Goal: Task Accomplishment & Management: Manage account settings

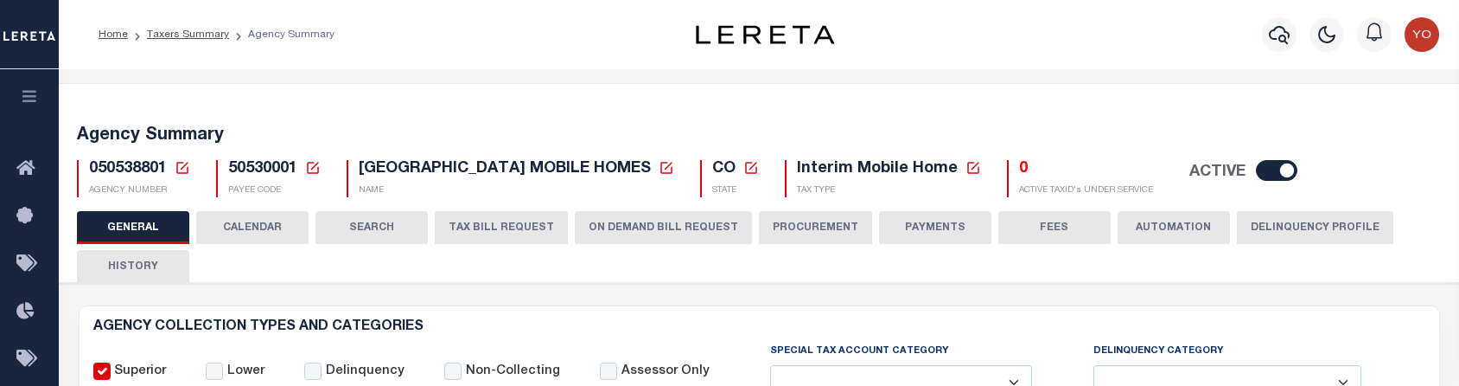
select select
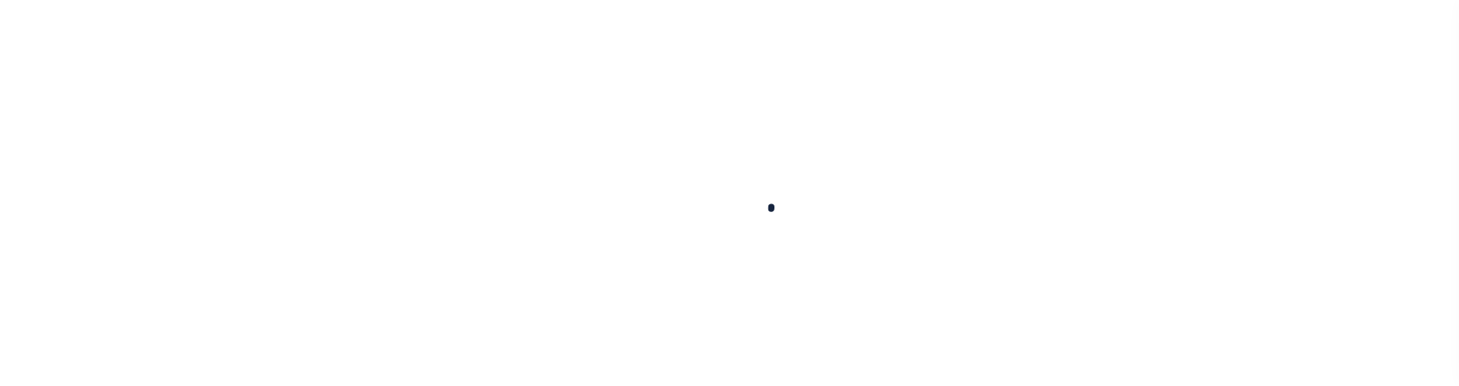
select select
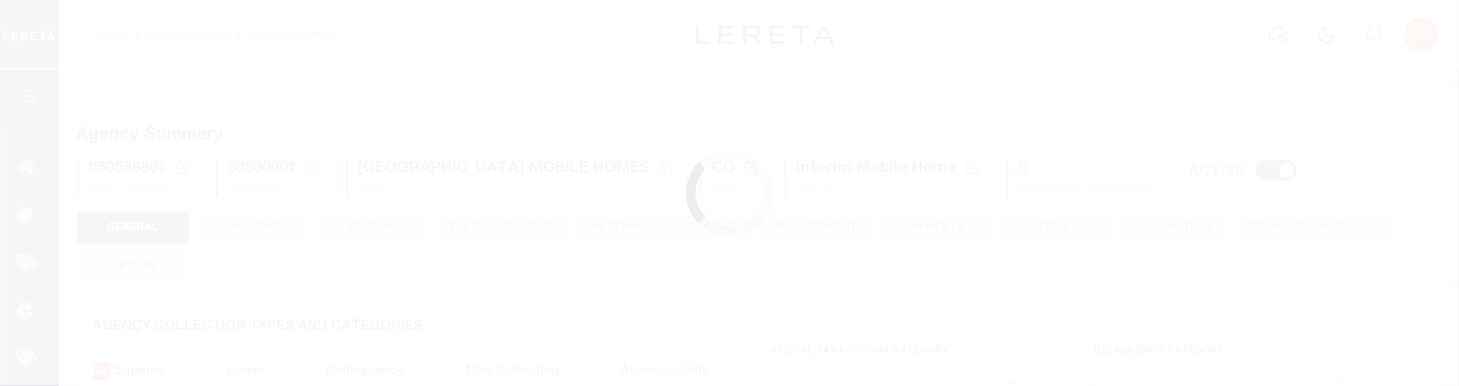
checkbox input "false"
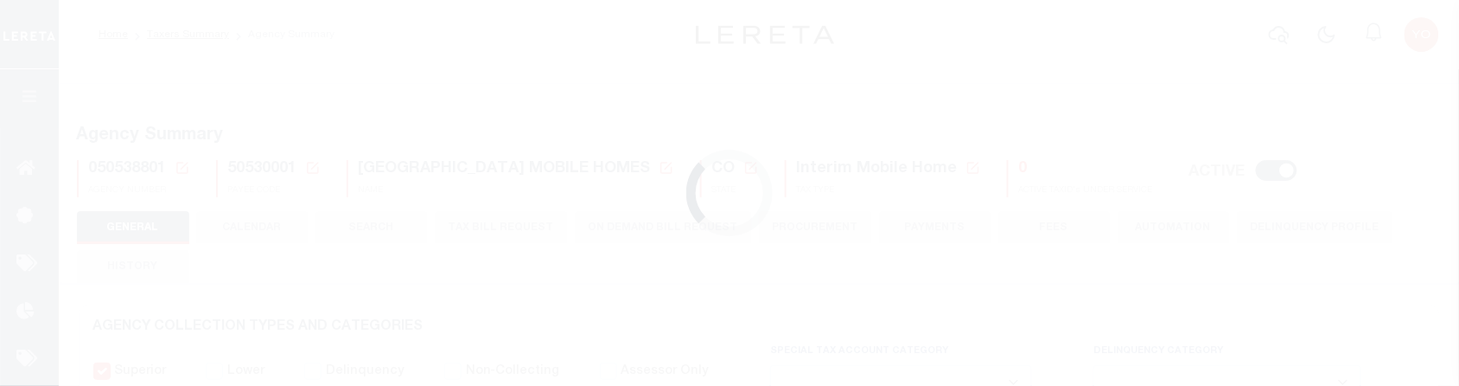
type input "810500000"
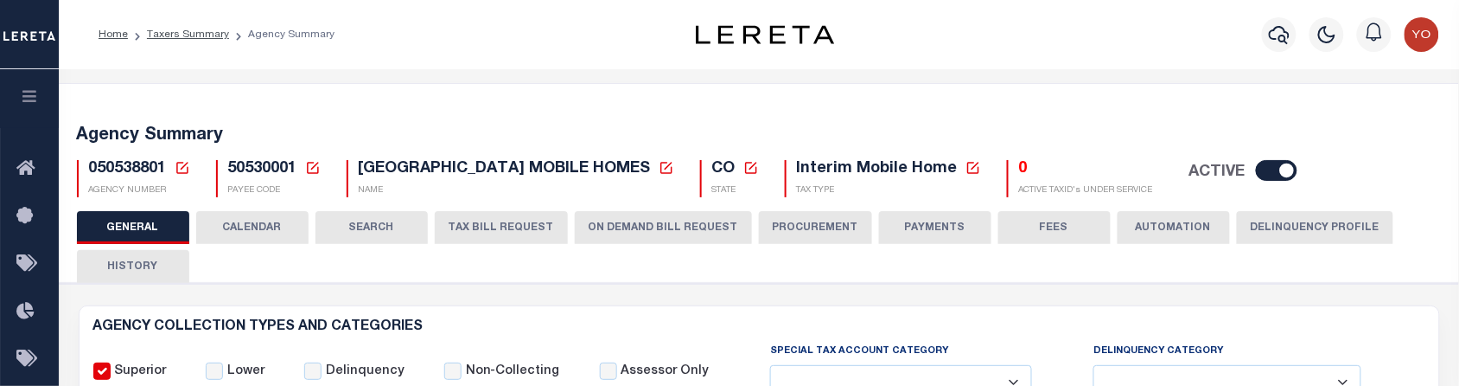
click at [624, 221] on button "ON DEMAND BILL REQUEST" at bounding box center [663, 227] width 177 height 33
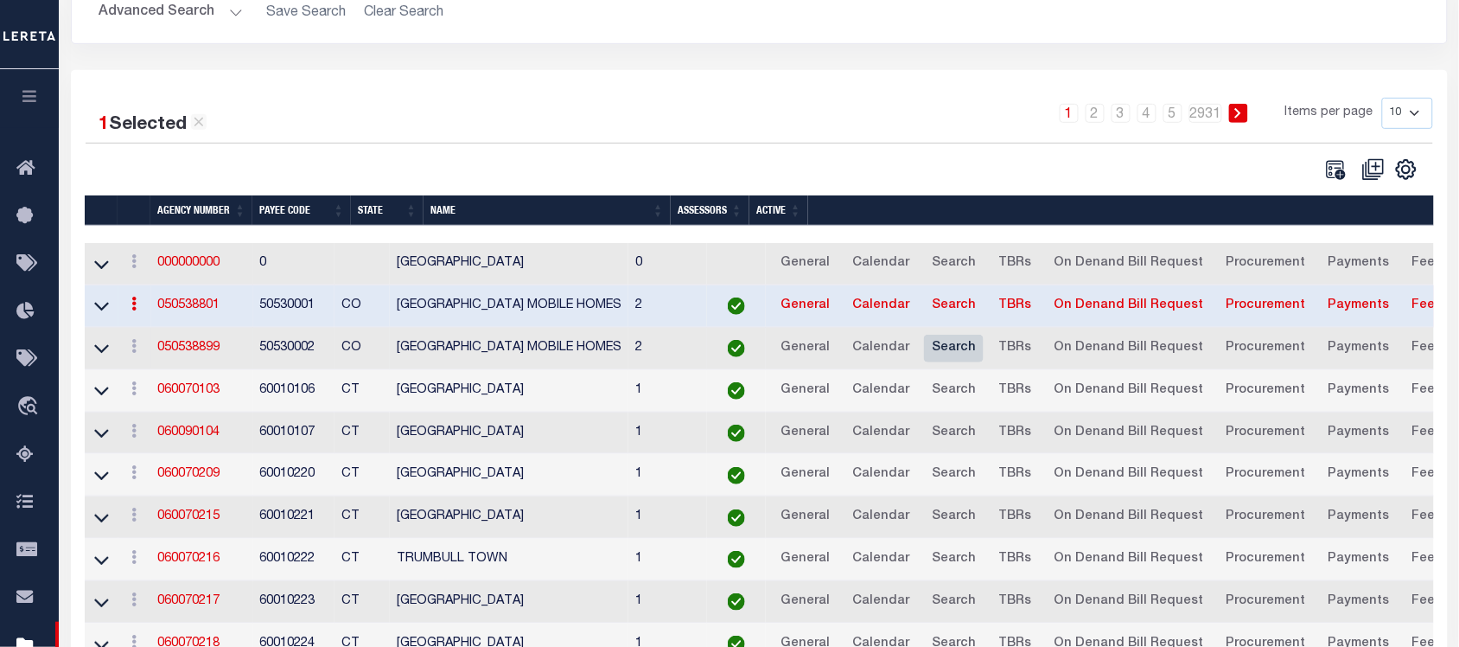
scroll to position [203, 0]
click at [1039, 356] on link "TBRs" at bounding box center [1015, 349] width 48 height 28
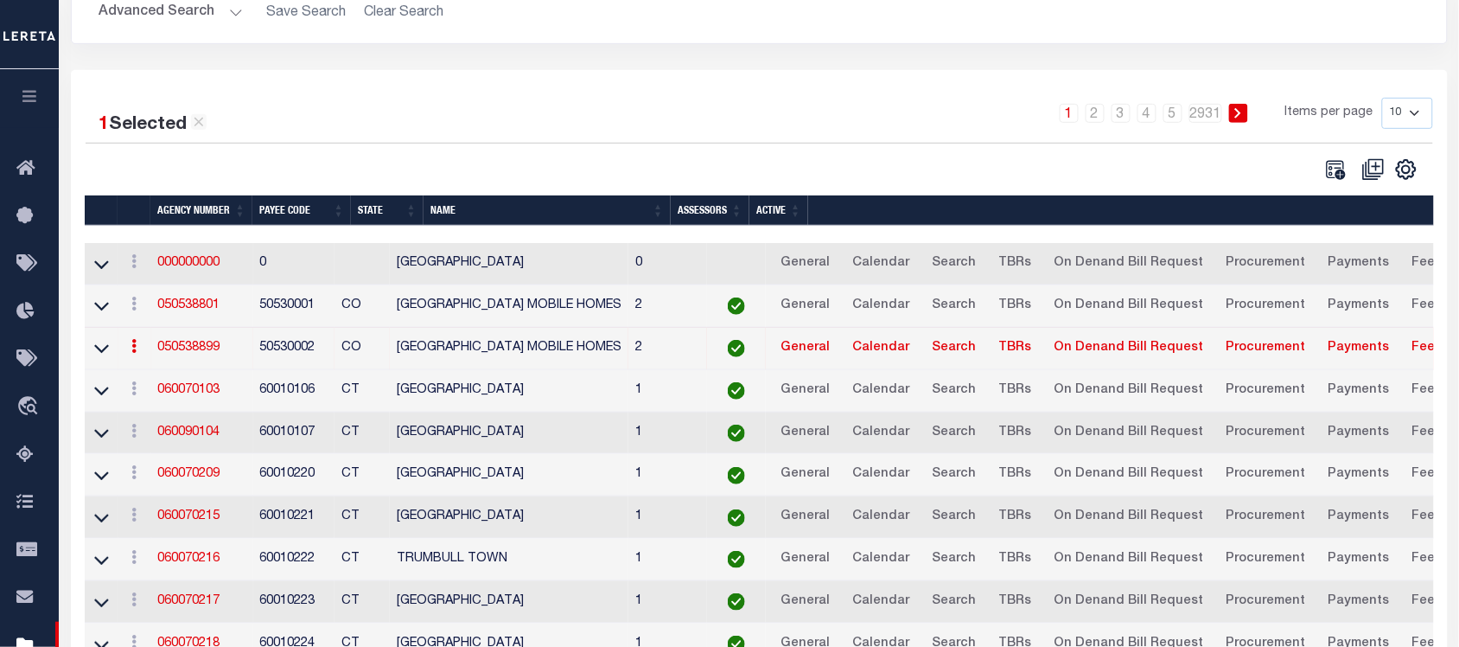
click at [446, 134] on div "1 2 3 4 5 … 2931 Items per page 10 25 50 100" at bounding box center [931, 120] width 1005 height 45
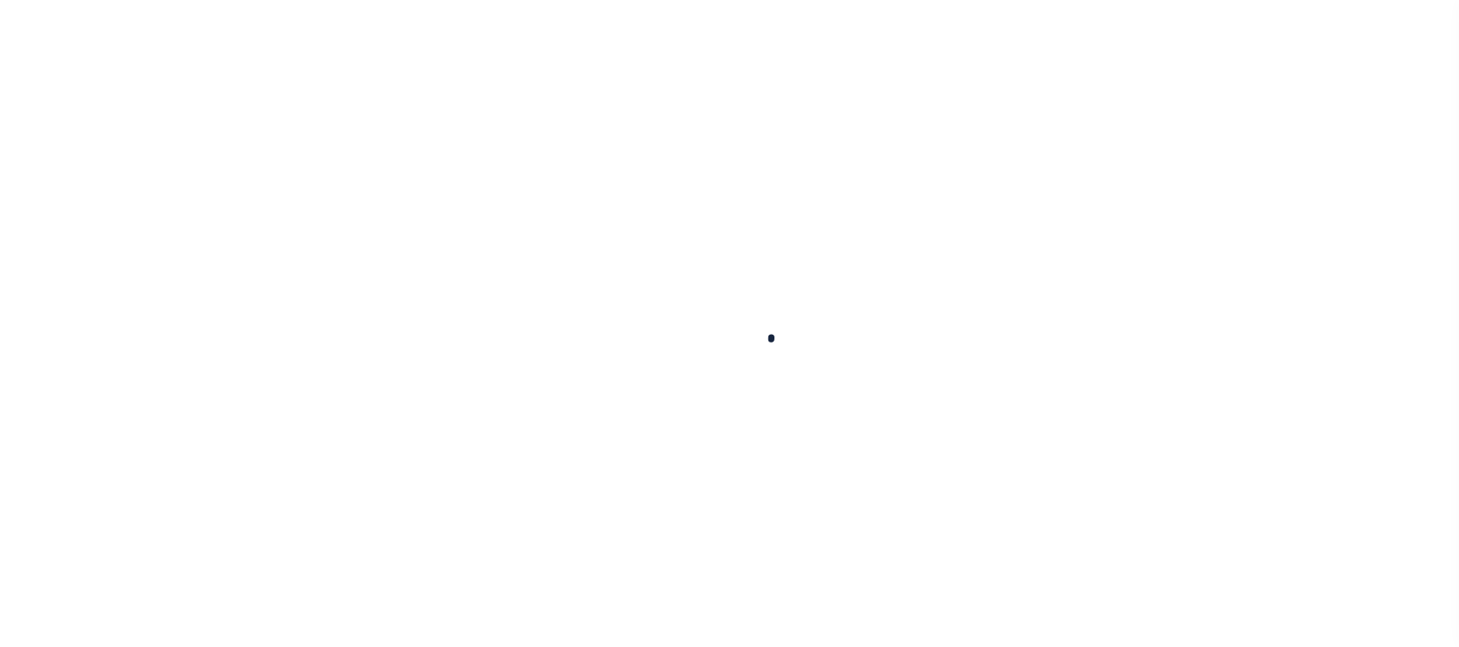
select select
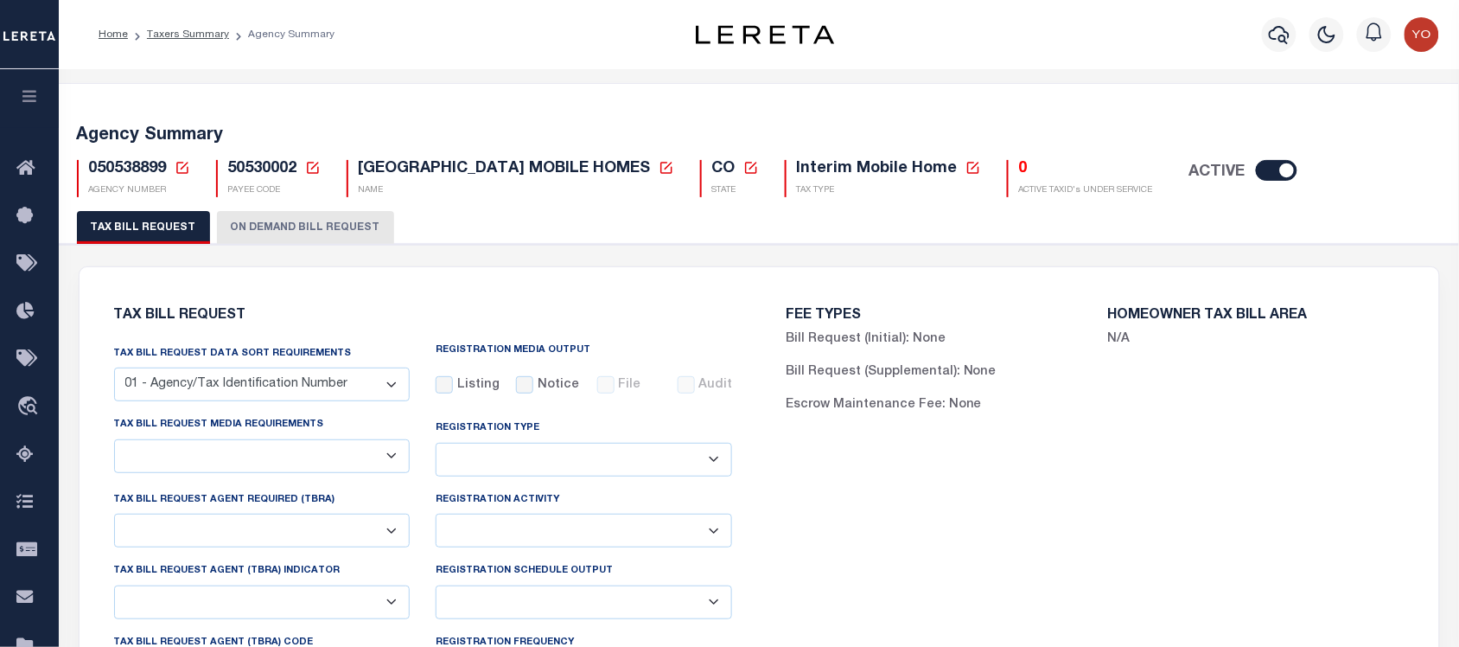
select select "27"
checkbox input "false"
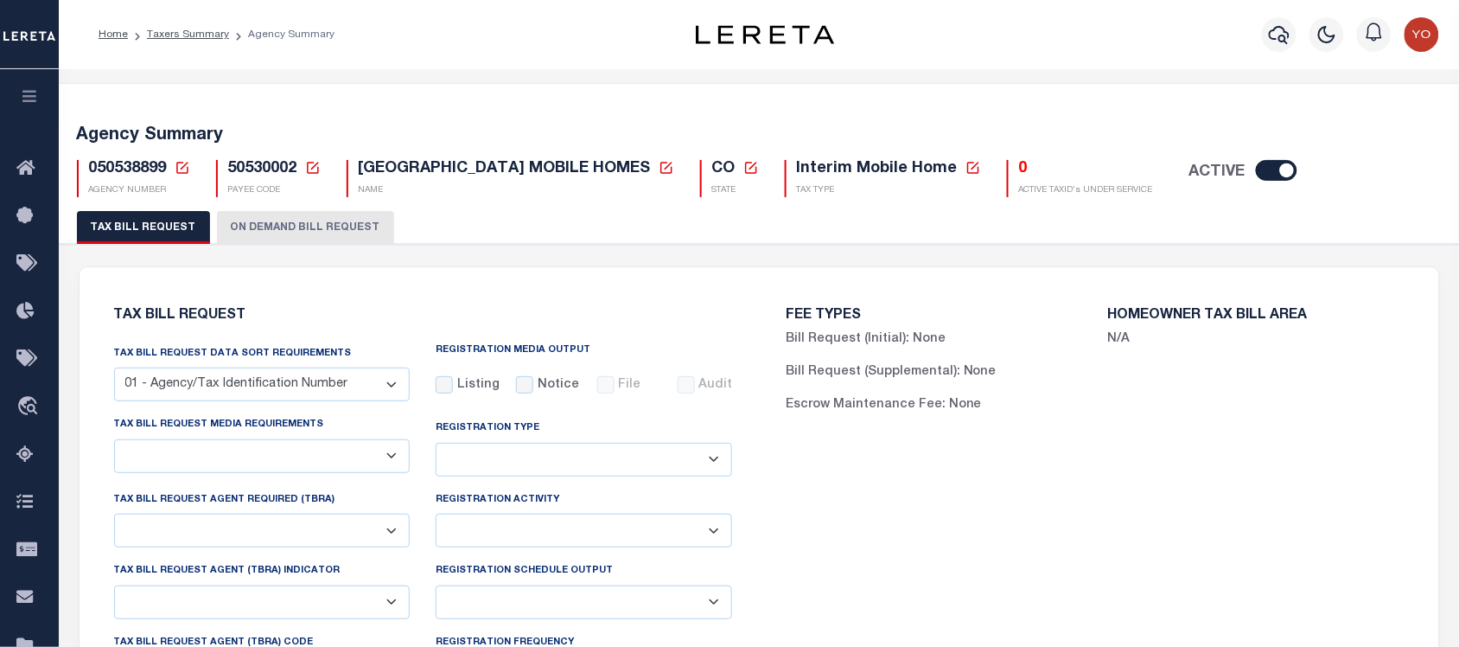
select select "22"
select select "false"
select select
select select "7803021001"
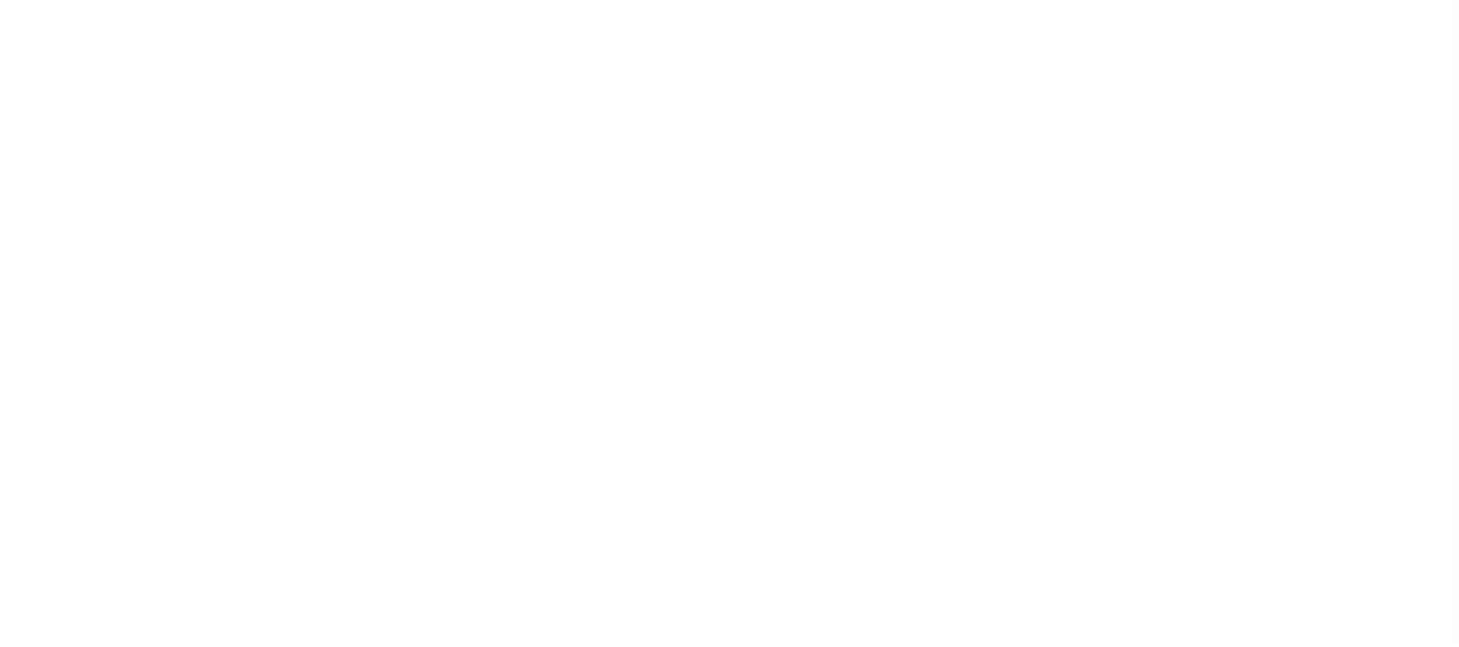
select select "27"
select select "22"
select select "false"
select select
select select "7803021001"
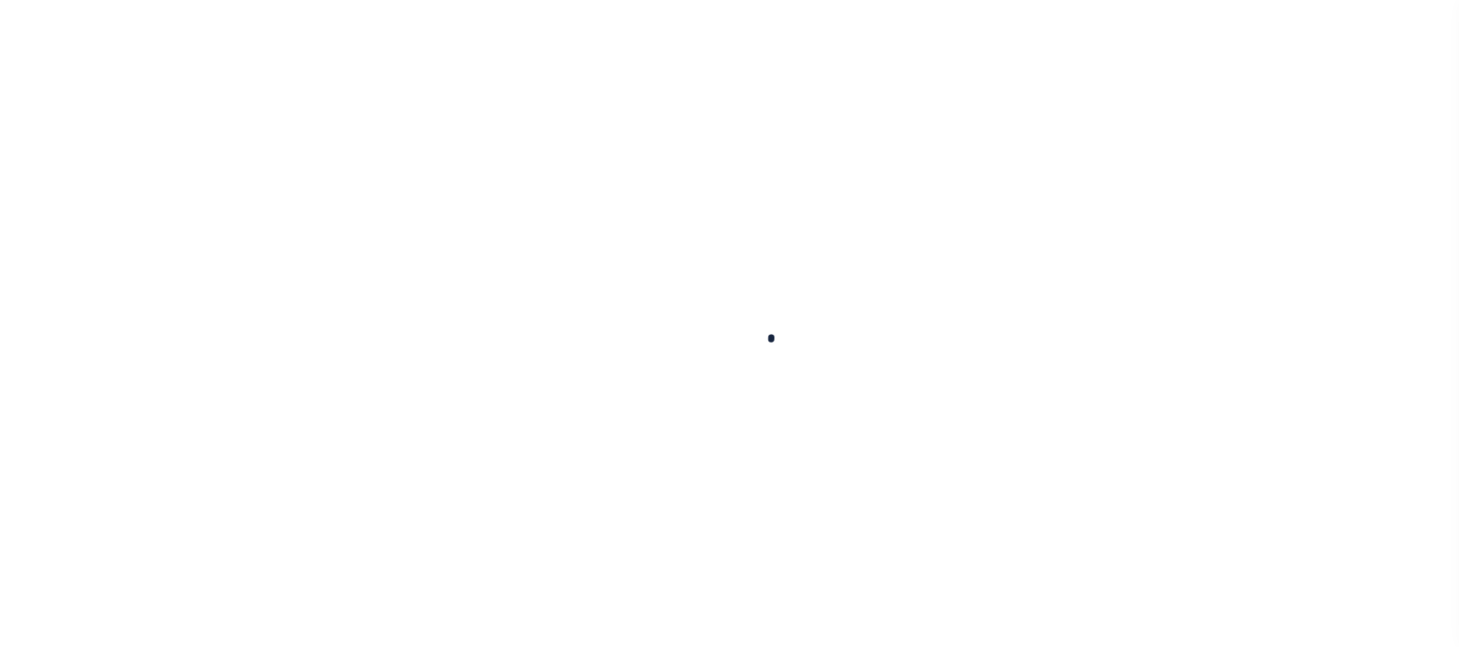
select select
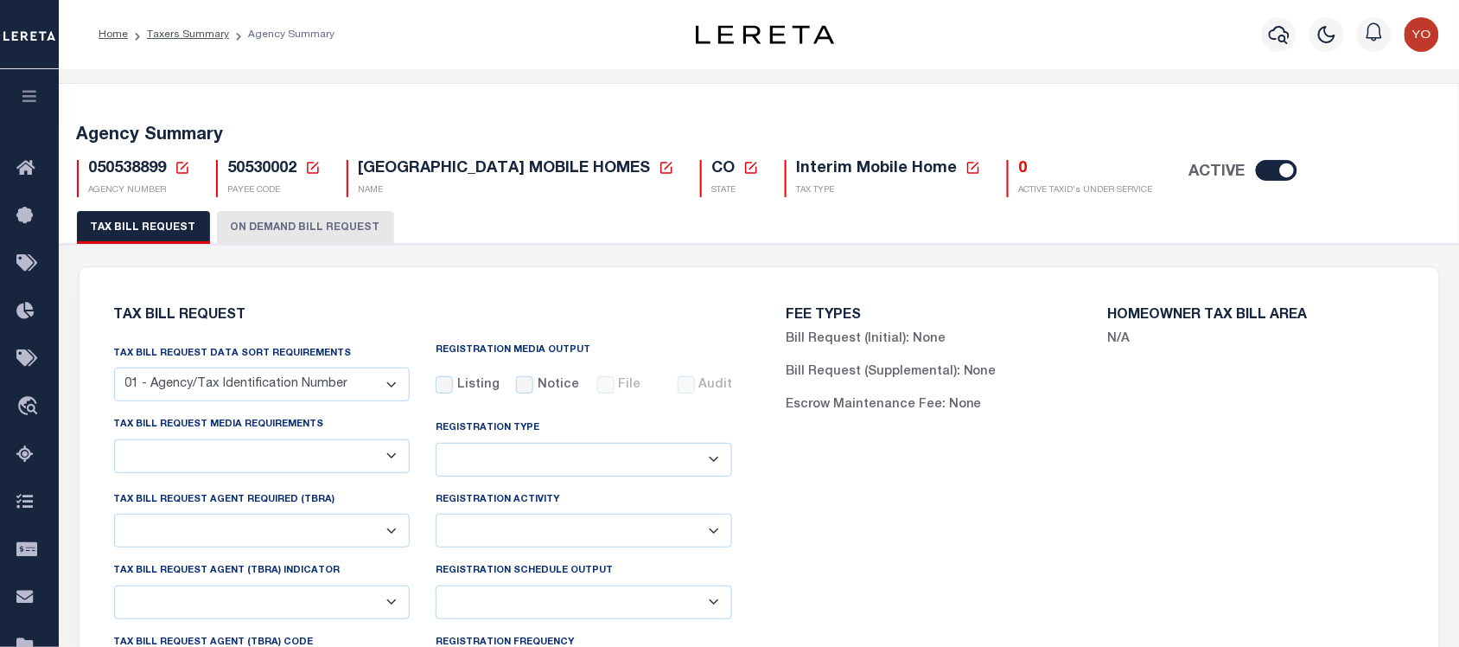
click at [282, 231] on button "ON DEMAND BILL REQUEST" at bounding box center [305, 227] width 177 height 33
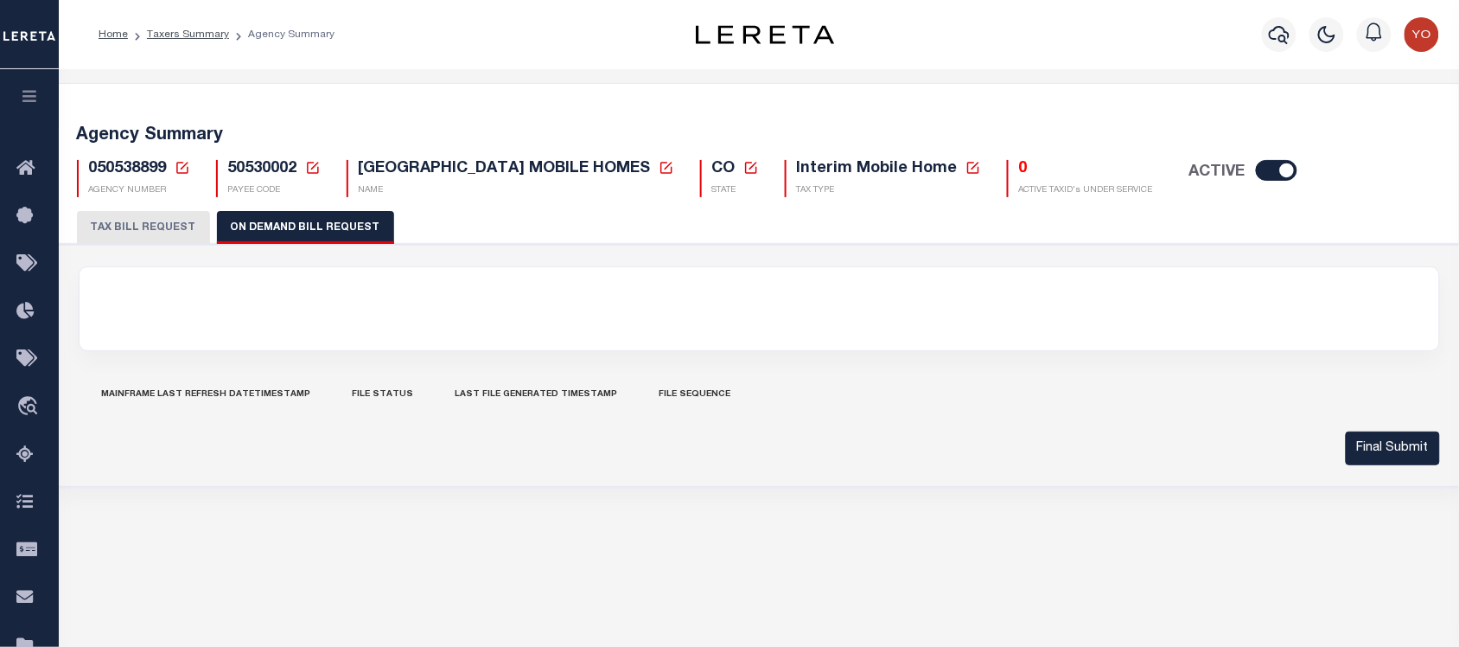
select select "27"
checkbox input "false"
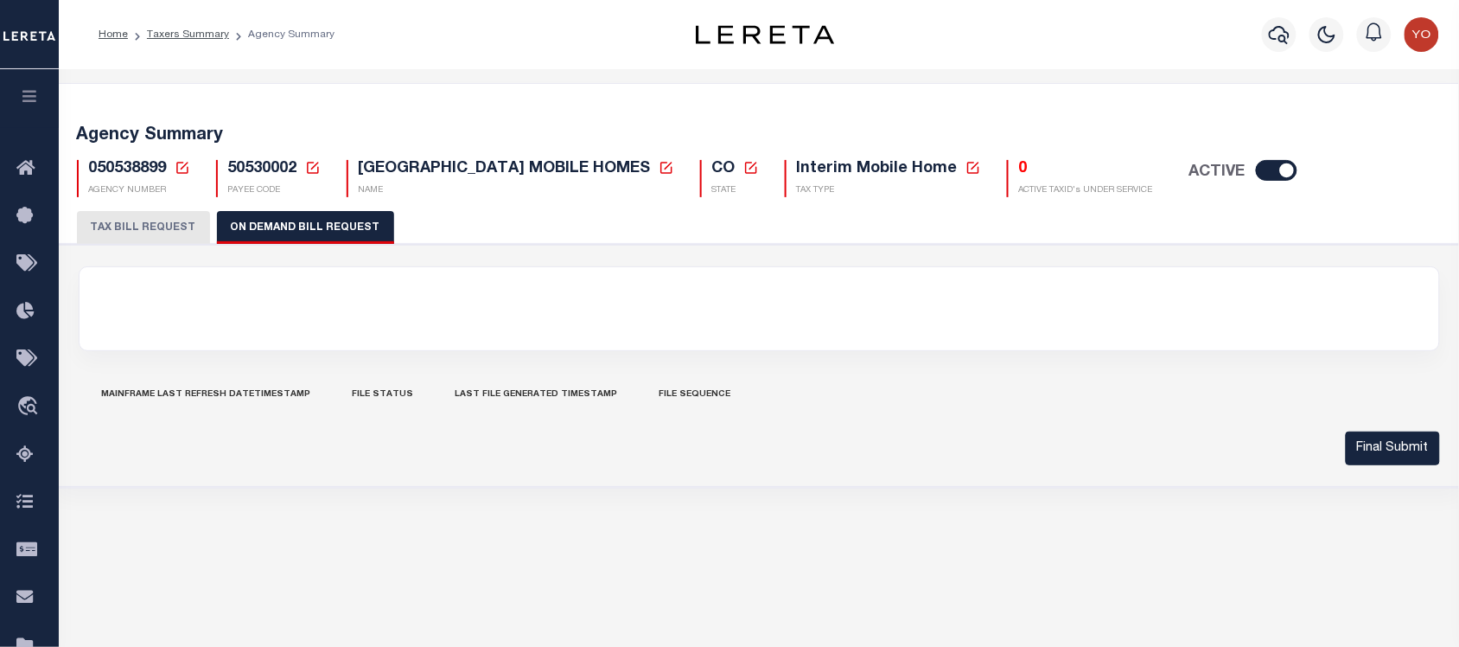
select select "22"
select select "false"
select select
select select "7803021001"
click at [180, 227] on button "TAX BILL REQUEST" at bounding box center [143, 227] width 133 height 33
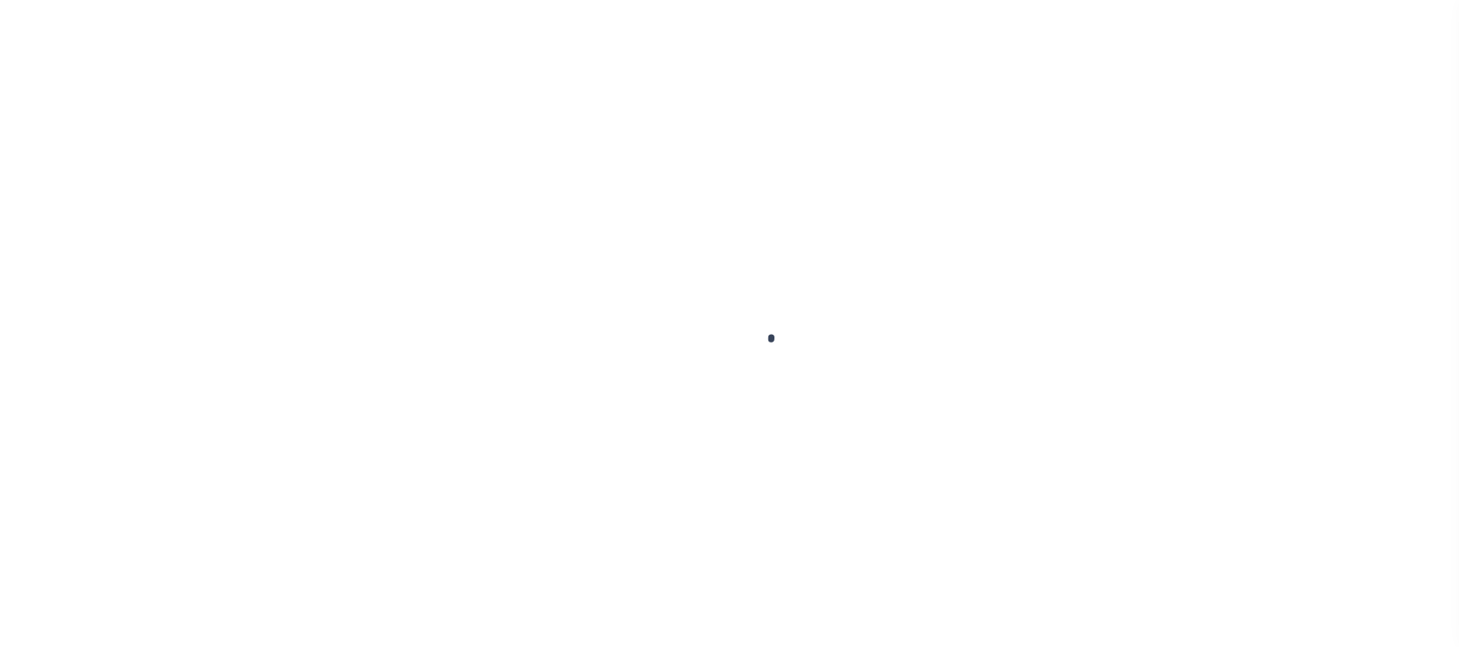
select select
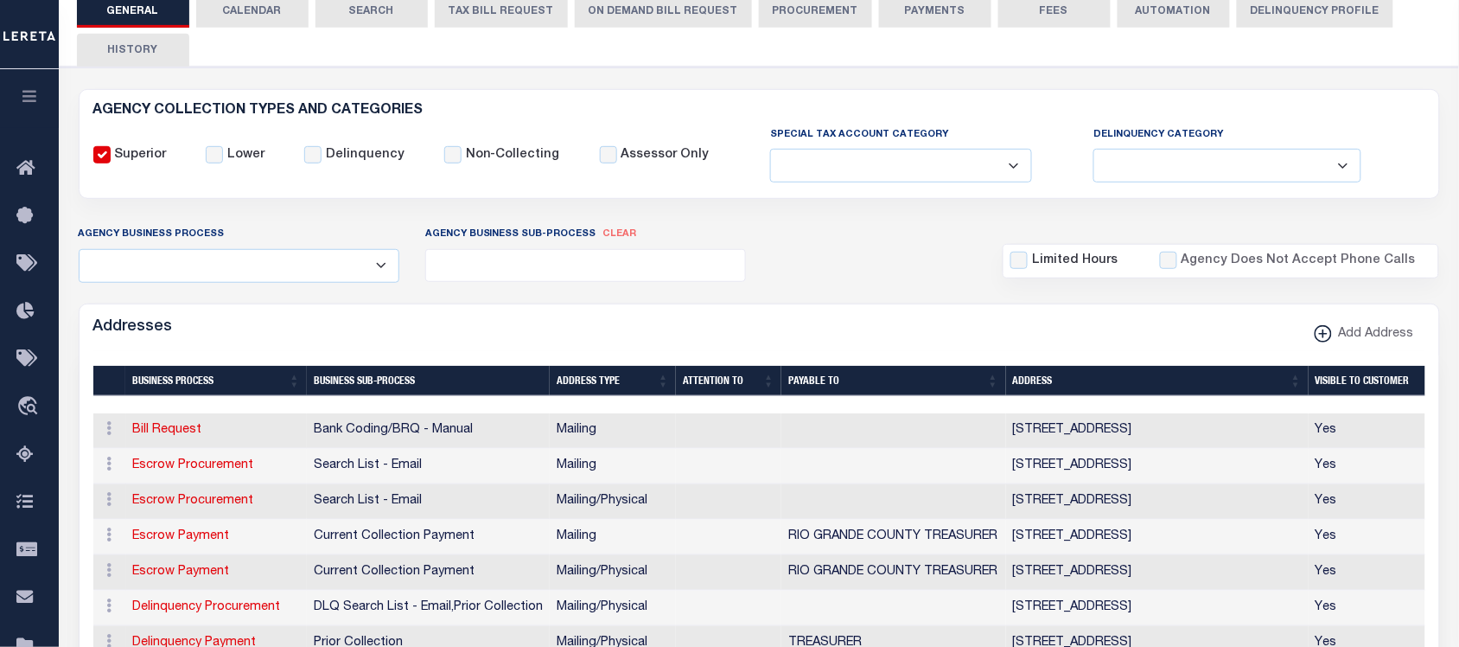
scroll to position [108, 0]
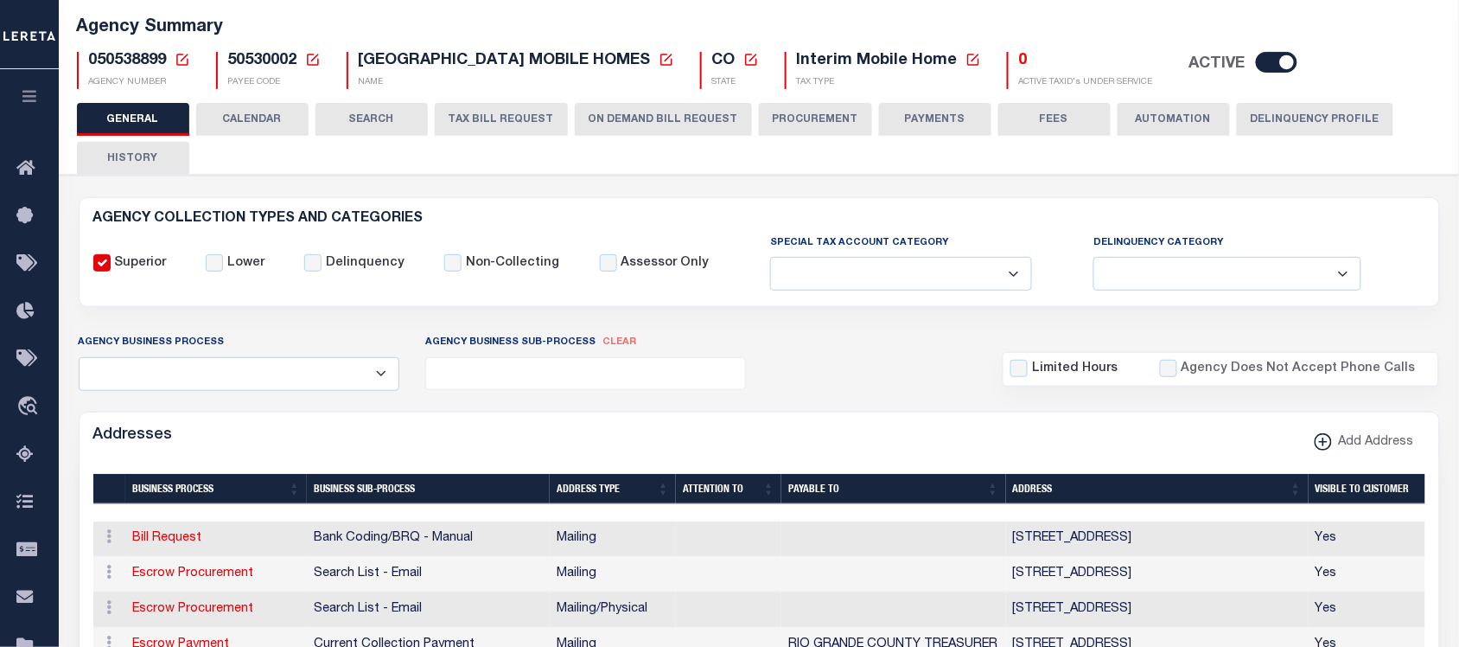
click at [274, 130] on button "CALENDAR" at bounding box center [252, 119] width 112 height 33
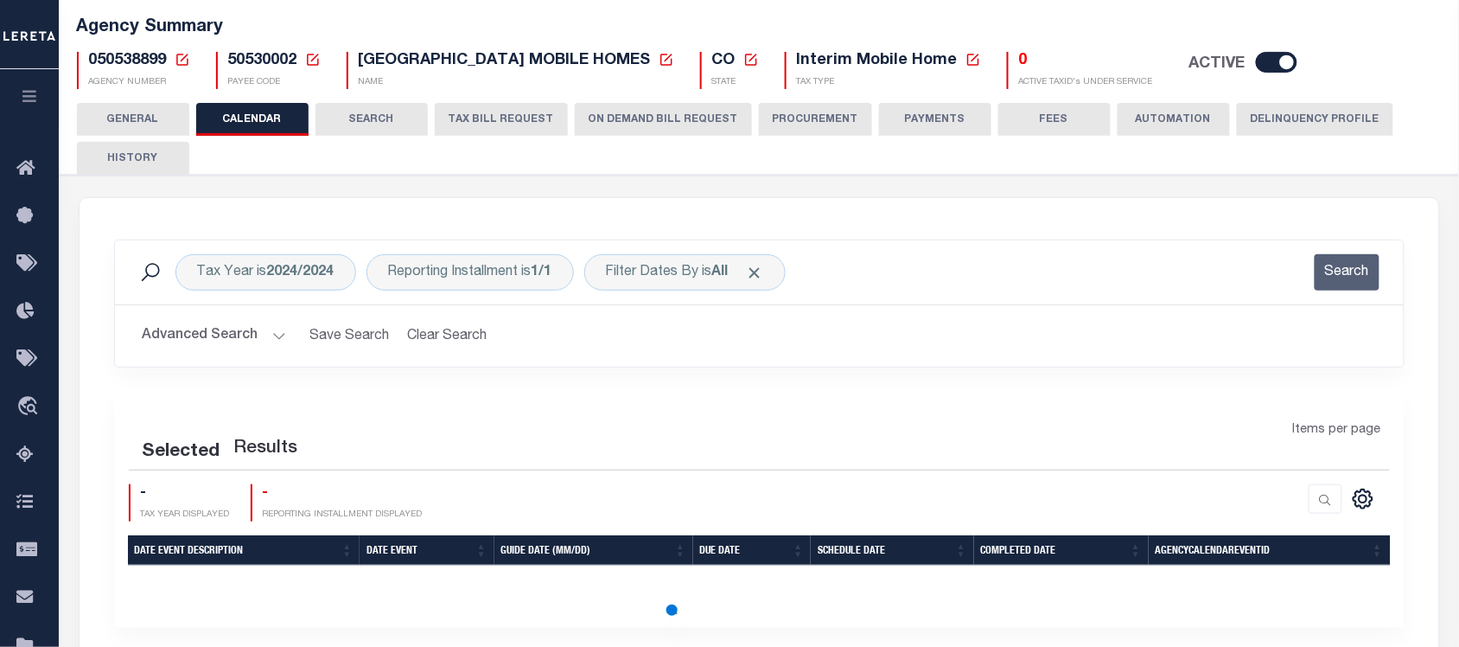
checkbox input "false"
type input "1"
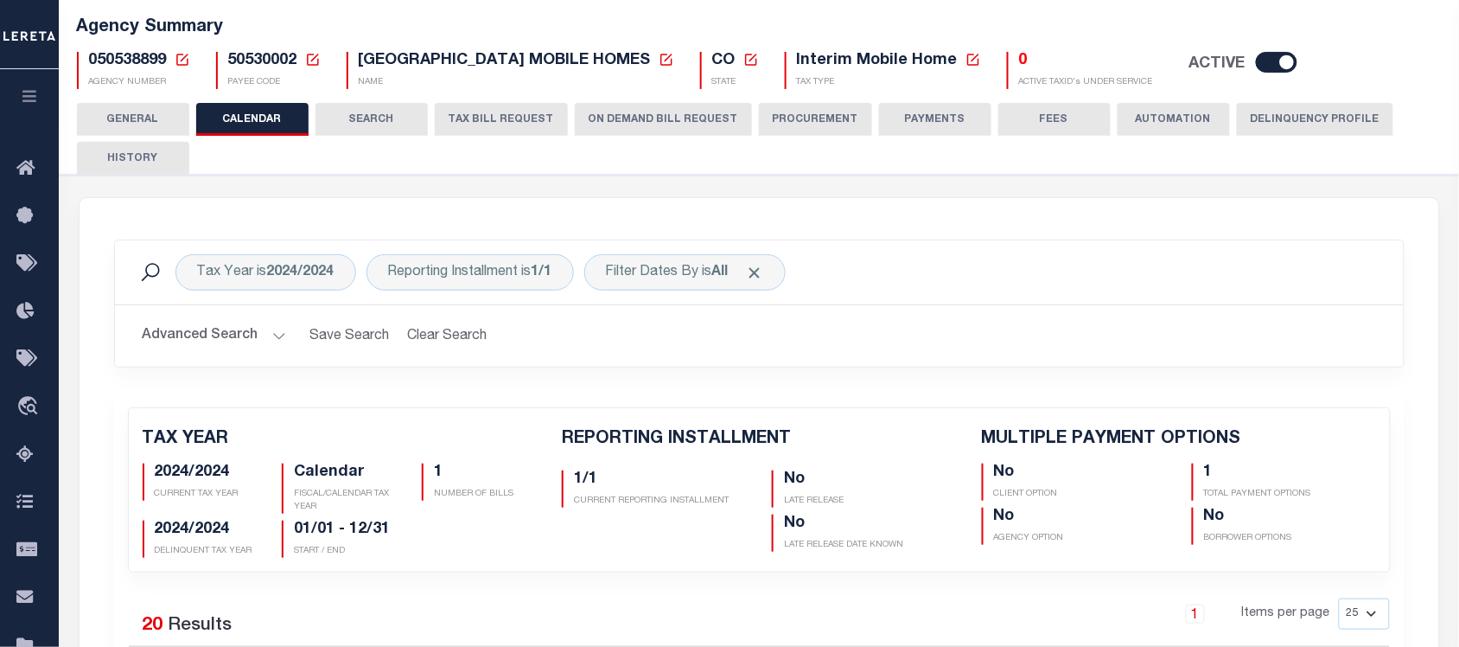
click at [365, 125] on button "SEARCH" at bounding box center [372, 119] width 112 height 33
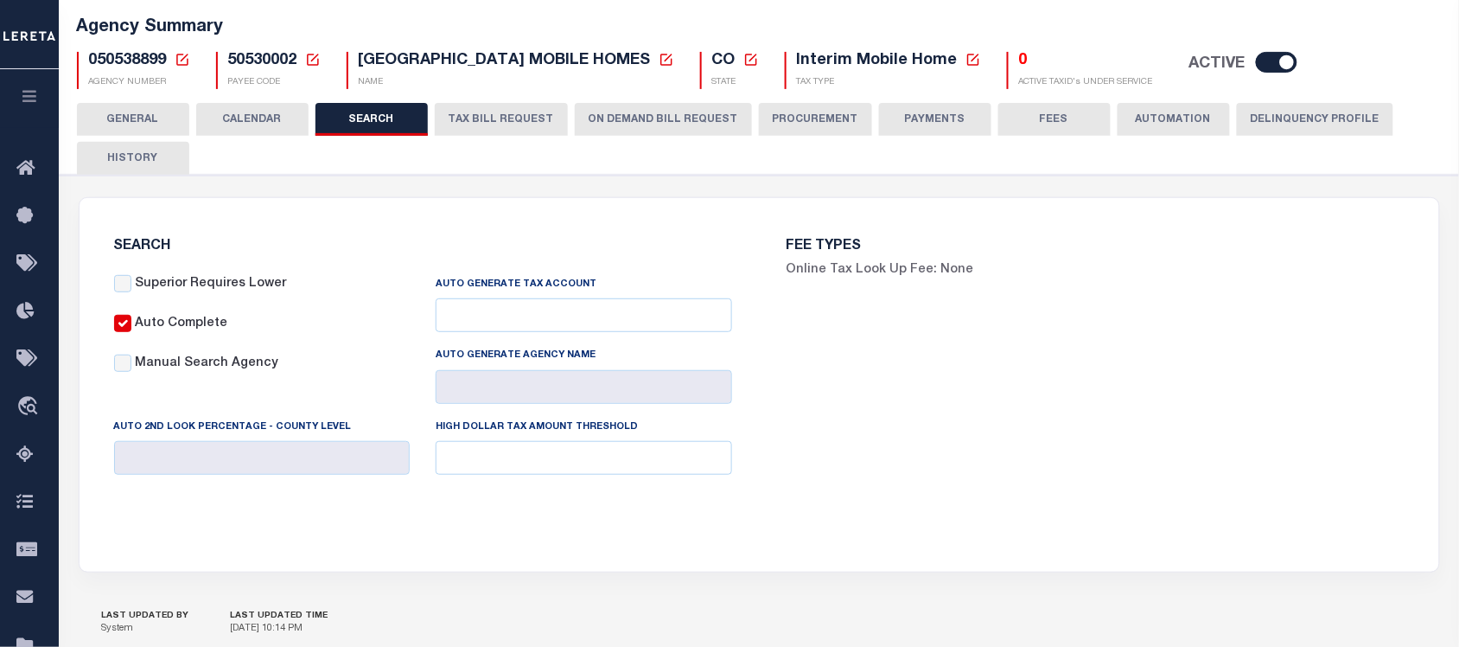
checkbox input "false"
type input "10000"
click at [649, 109] on button "ON DEMAND BILL REQUEST" at bounding box center [663, 119] width 177 height 33
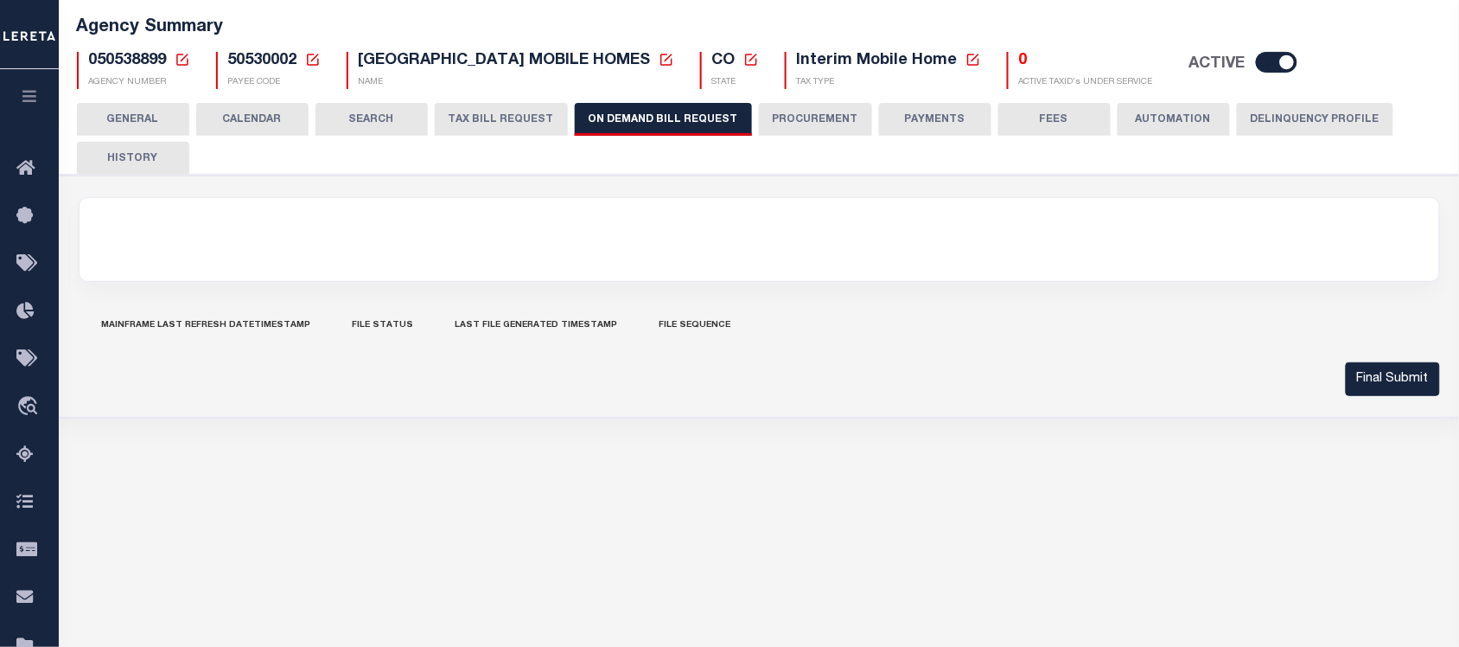
click at [156, 124] on button "GENERAL" at bounding box center [133, 119] width 112 height 33
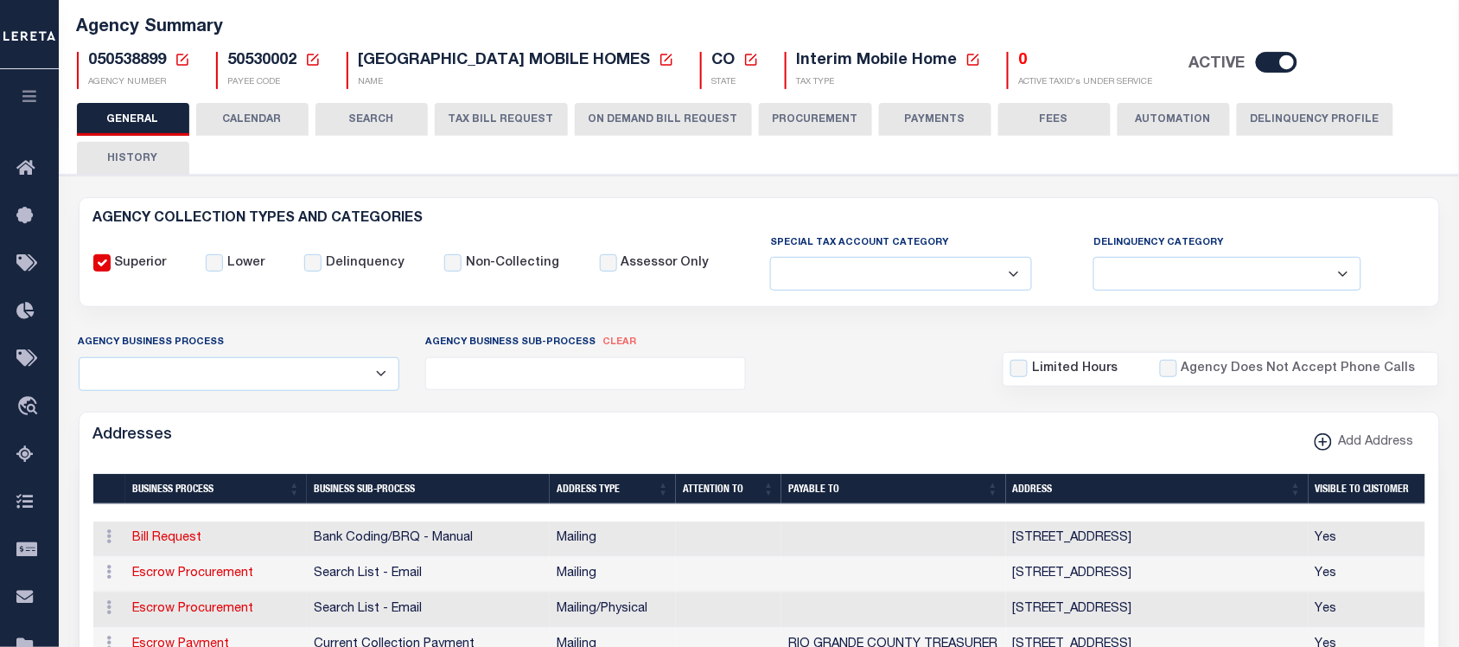
click at [273, 130] on button "CALENDAR" at bounding box center [252, 119] width 112 height 33
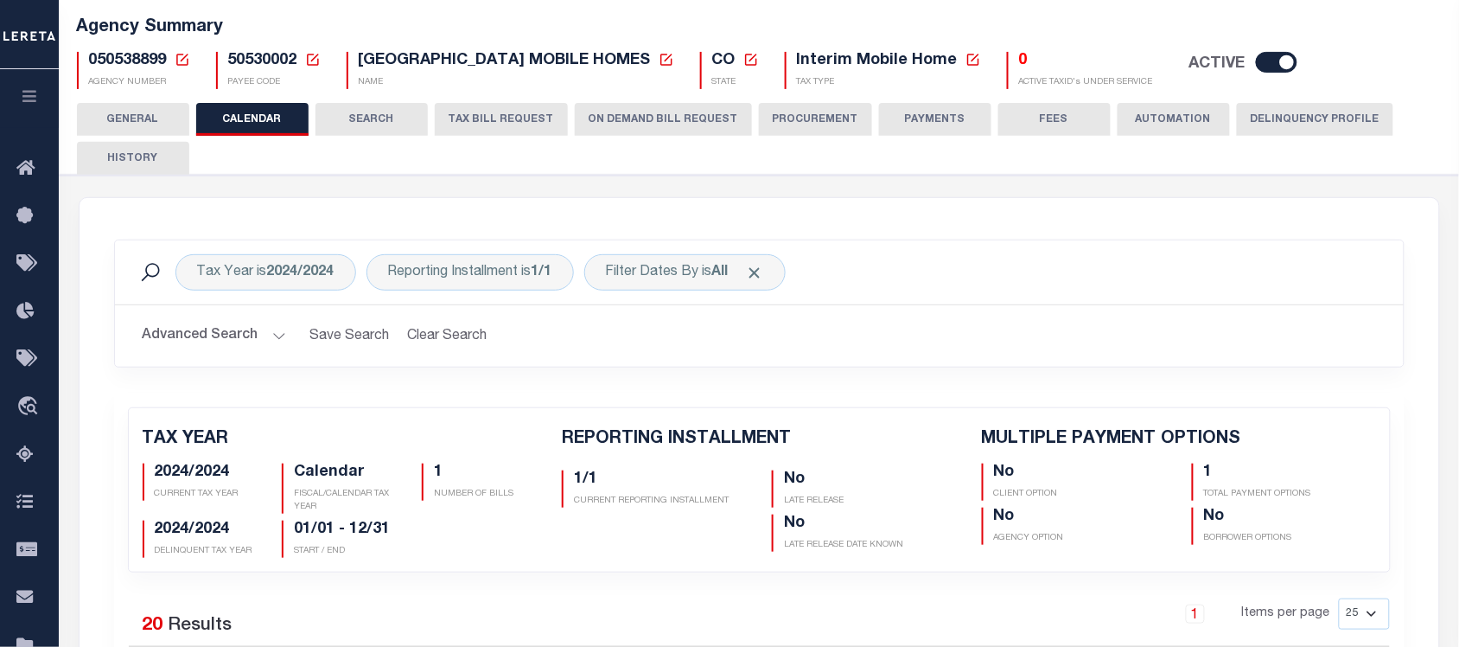
click at [637, 123] on button "ON DEMAND BILL REQUEST" at bounding box center [663, 119] width 177 height 33
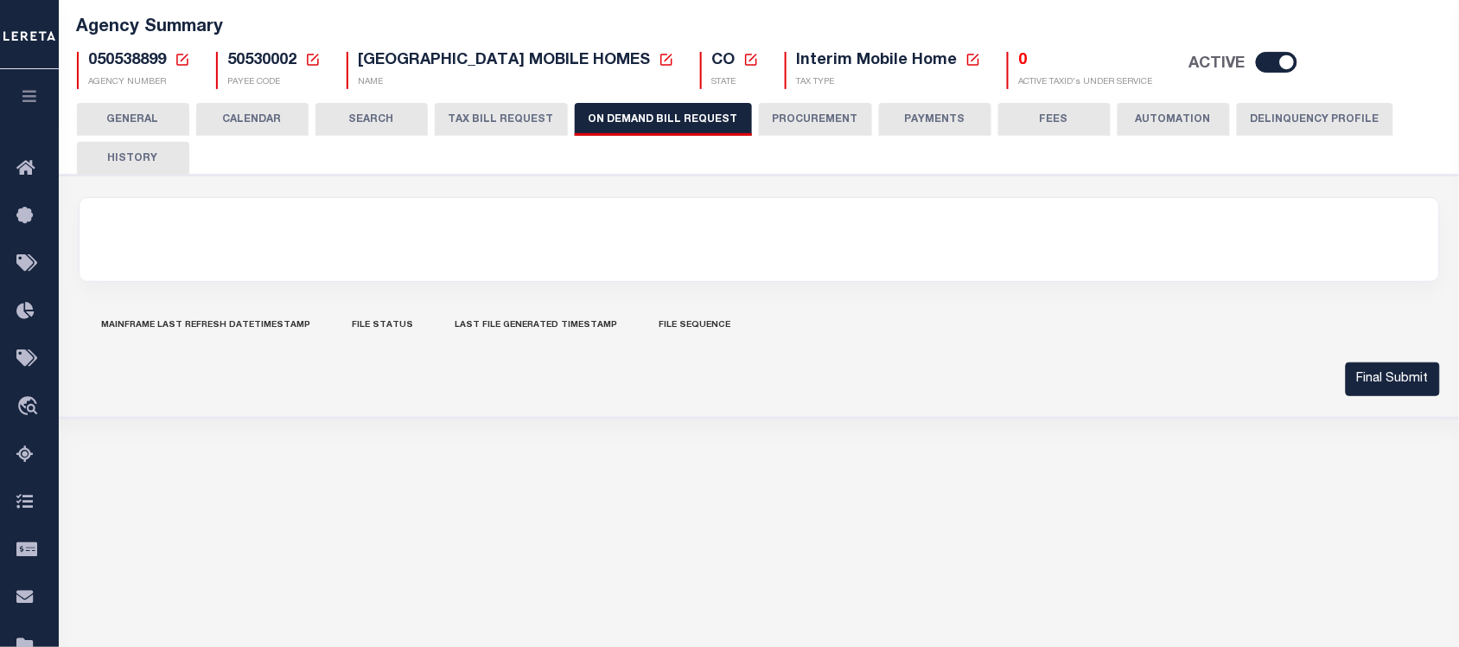
click at [156, 119] on button "GENERAL" at bounding box center [133, 119] width 112 height 33
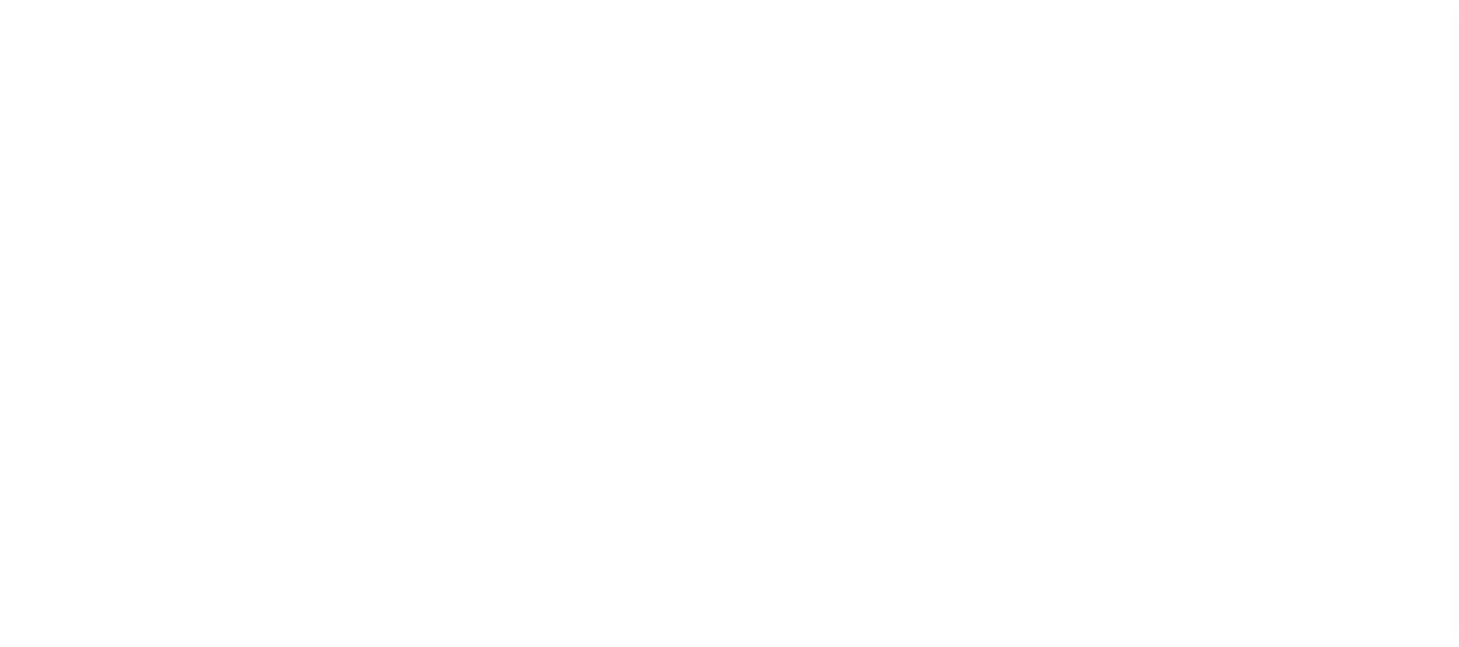
select select
checkbox input "false"
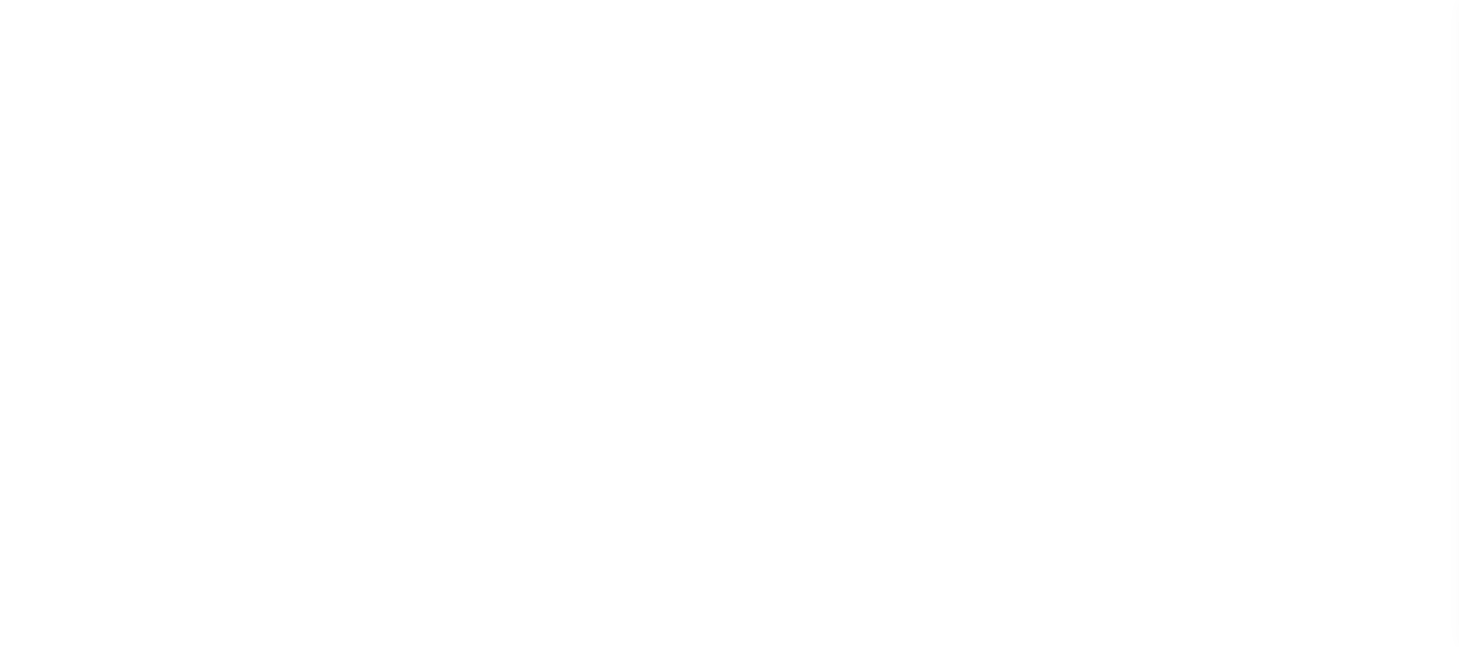
checkbox input "false"
type input "810500000"
select select
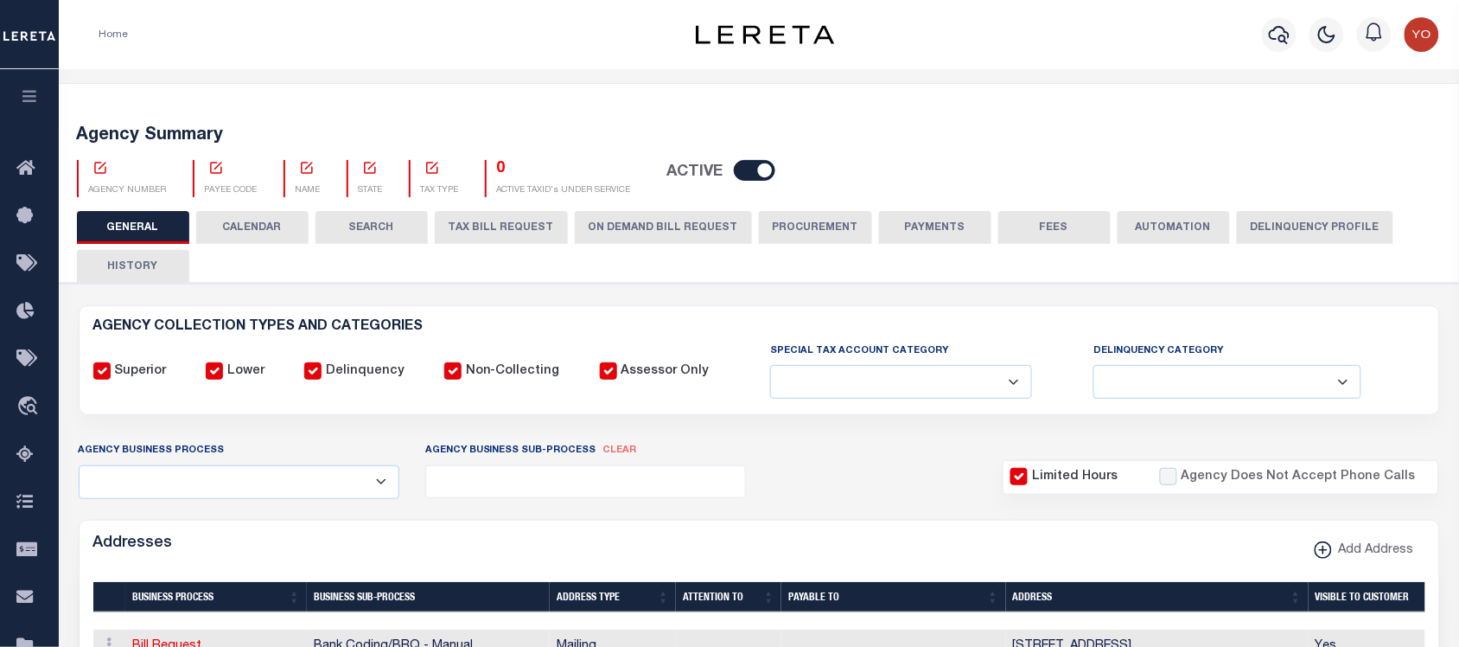
scroll to position [216, 0]
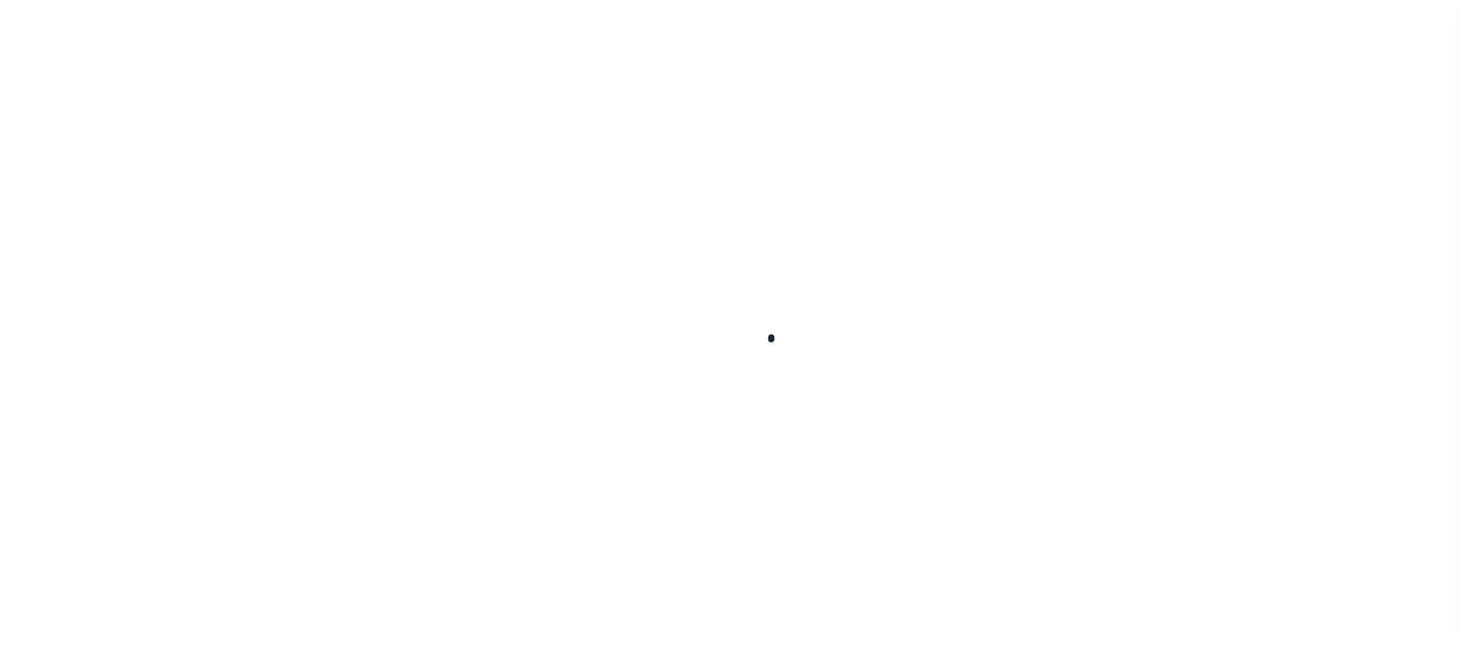
select select
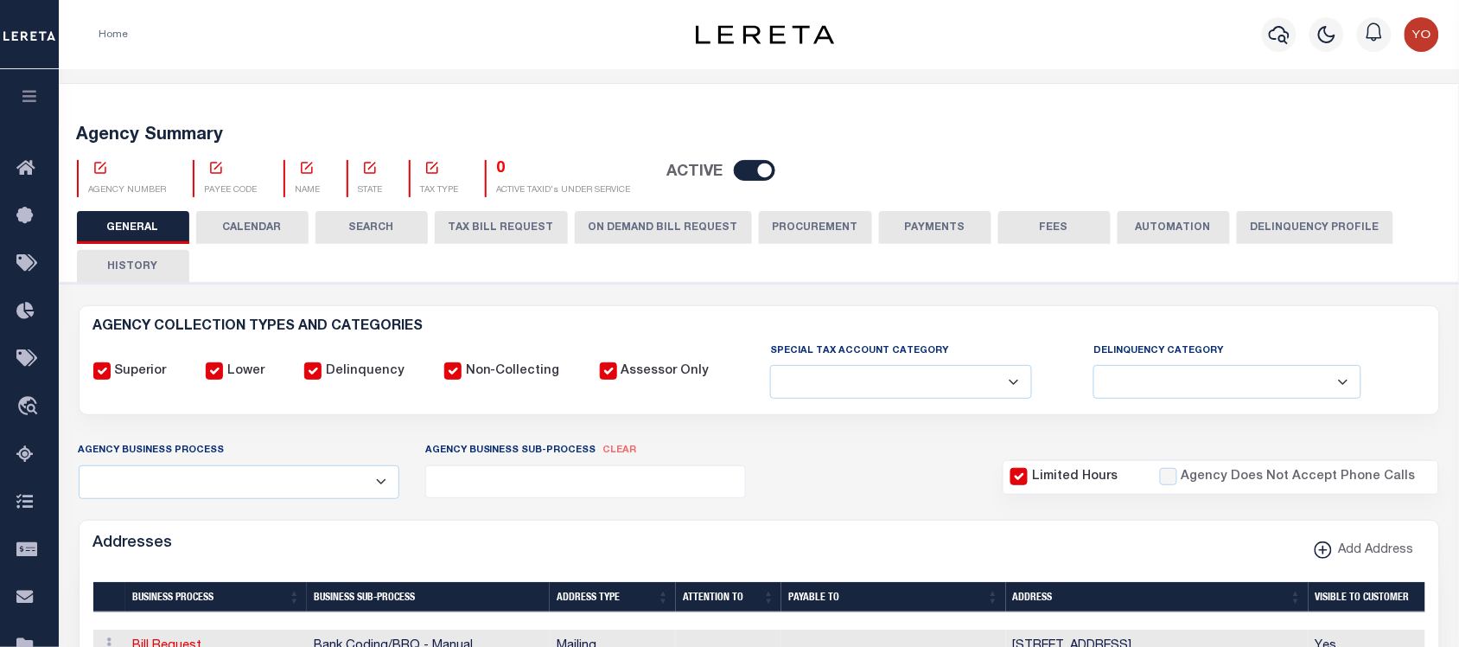
click at [607, 238] on button "ON DEMAND BILL REQUEST" at bounding box center [663, 227] width 177 height 33
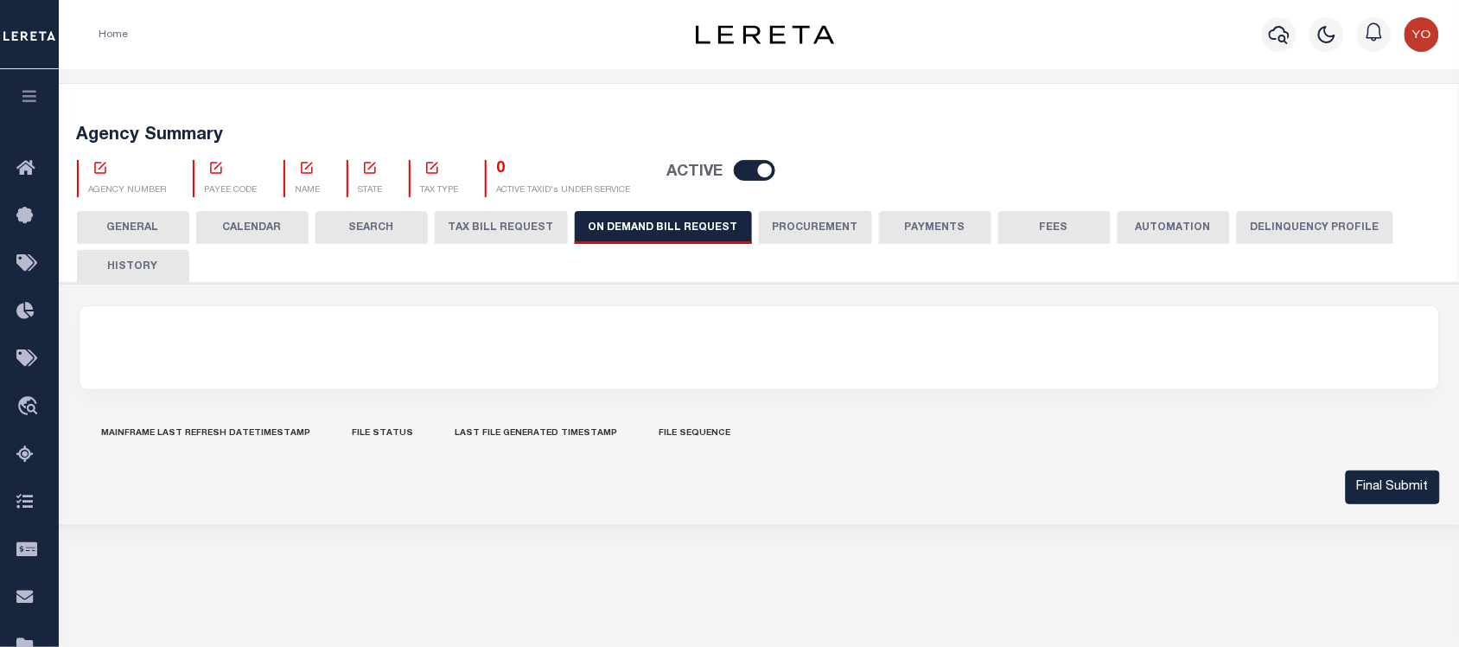
click at [141, 233] on button "GENERAL" at bounding box center [133, 227] width 112 height 33
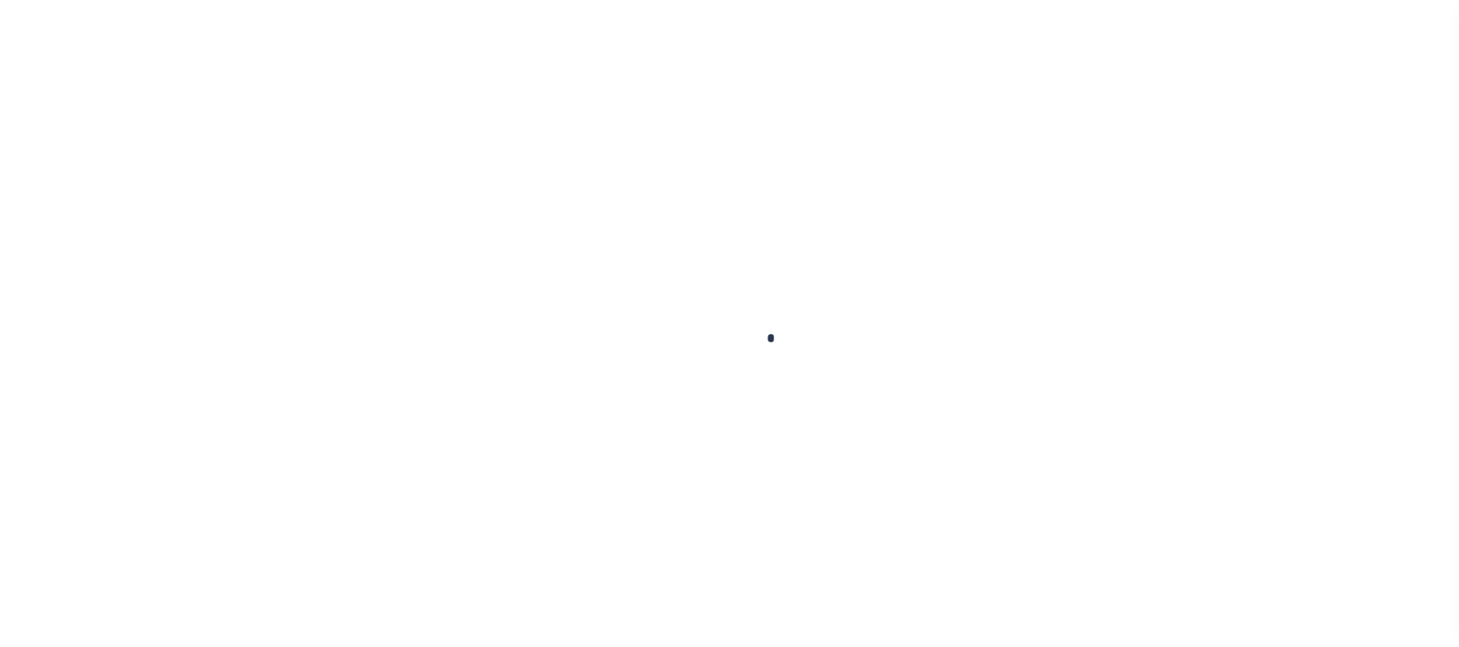
scroll to position [203, 0]
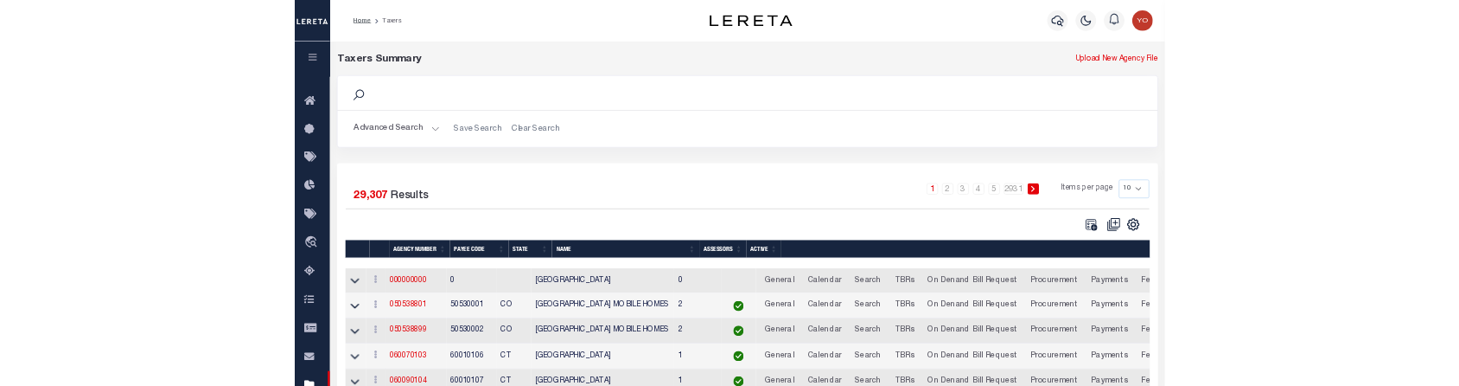
scroll to position [203, 0]
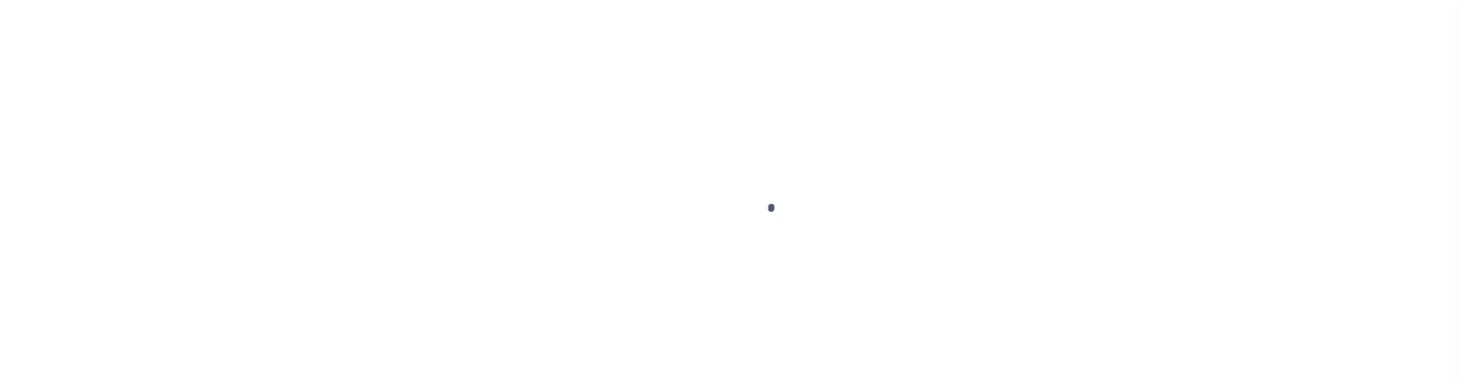
scroll to position [203, 0]
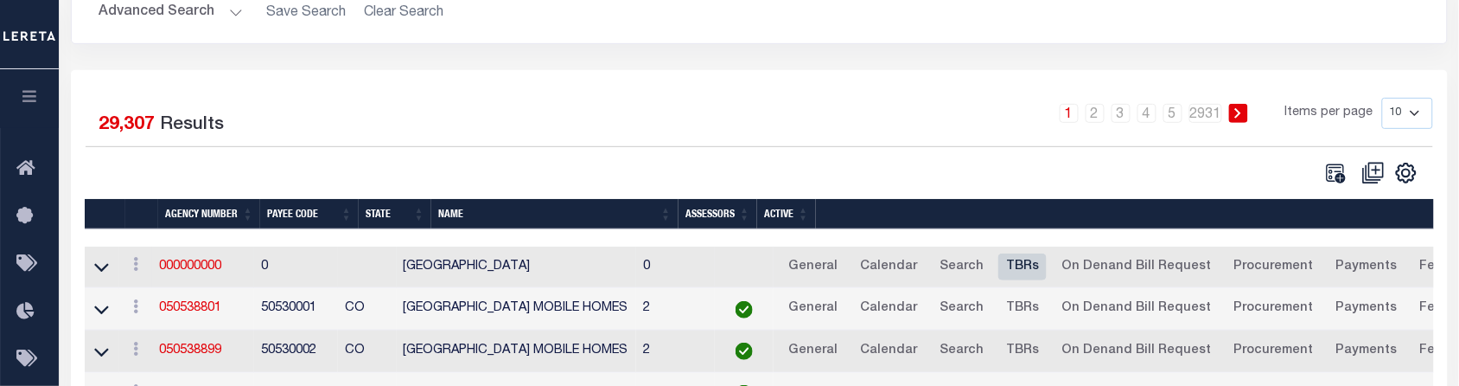
click at [1046, 278] on link "TBRs" at bounding box center [1022, 267] width 48 height 28
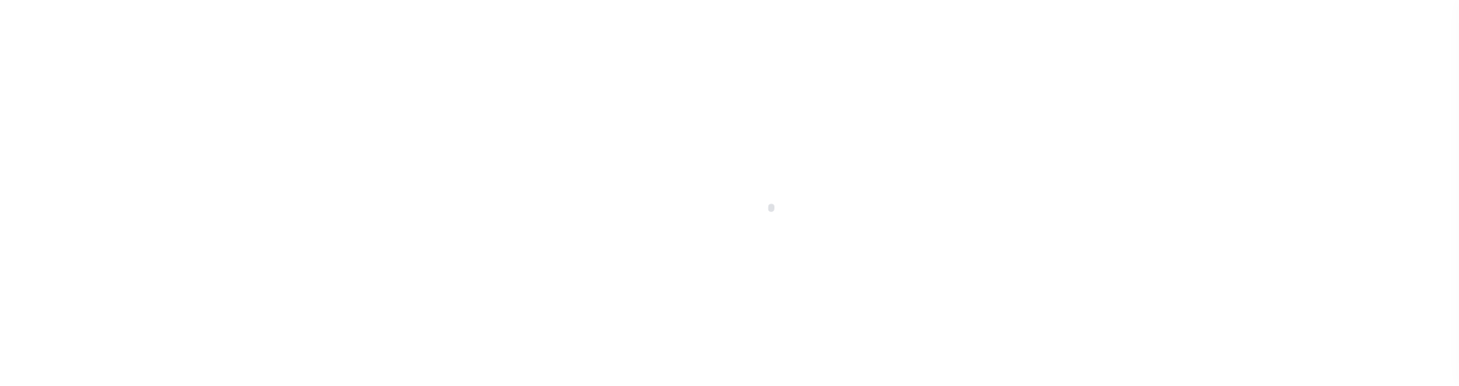
select select
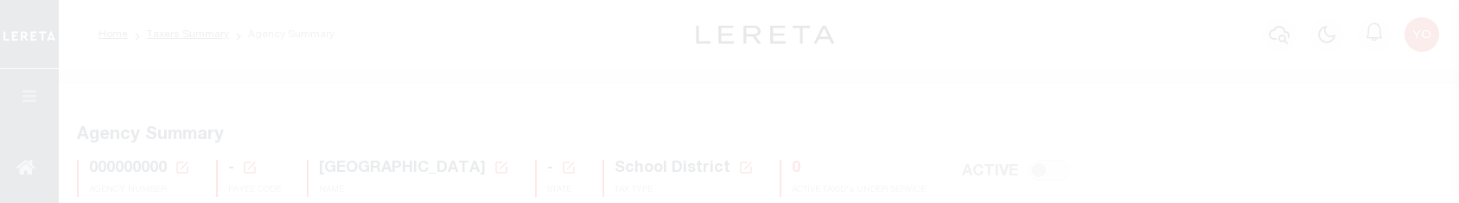
select select
select select "false"
select select
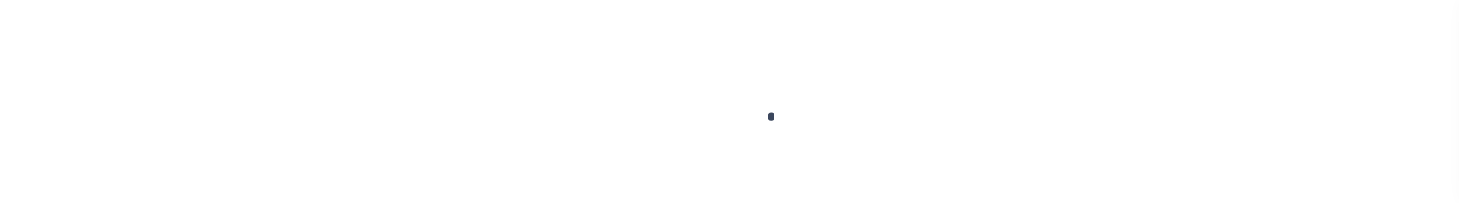
select select
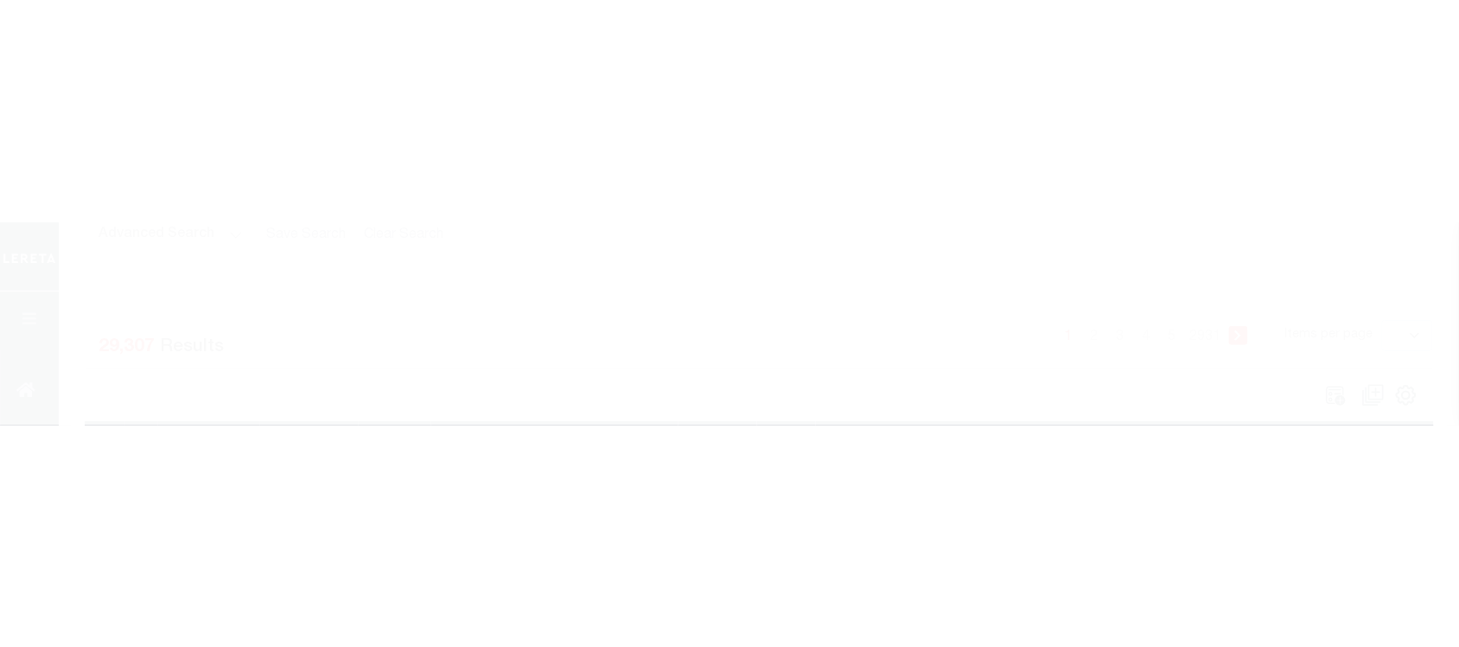
scroll to position [203, 0]
select select
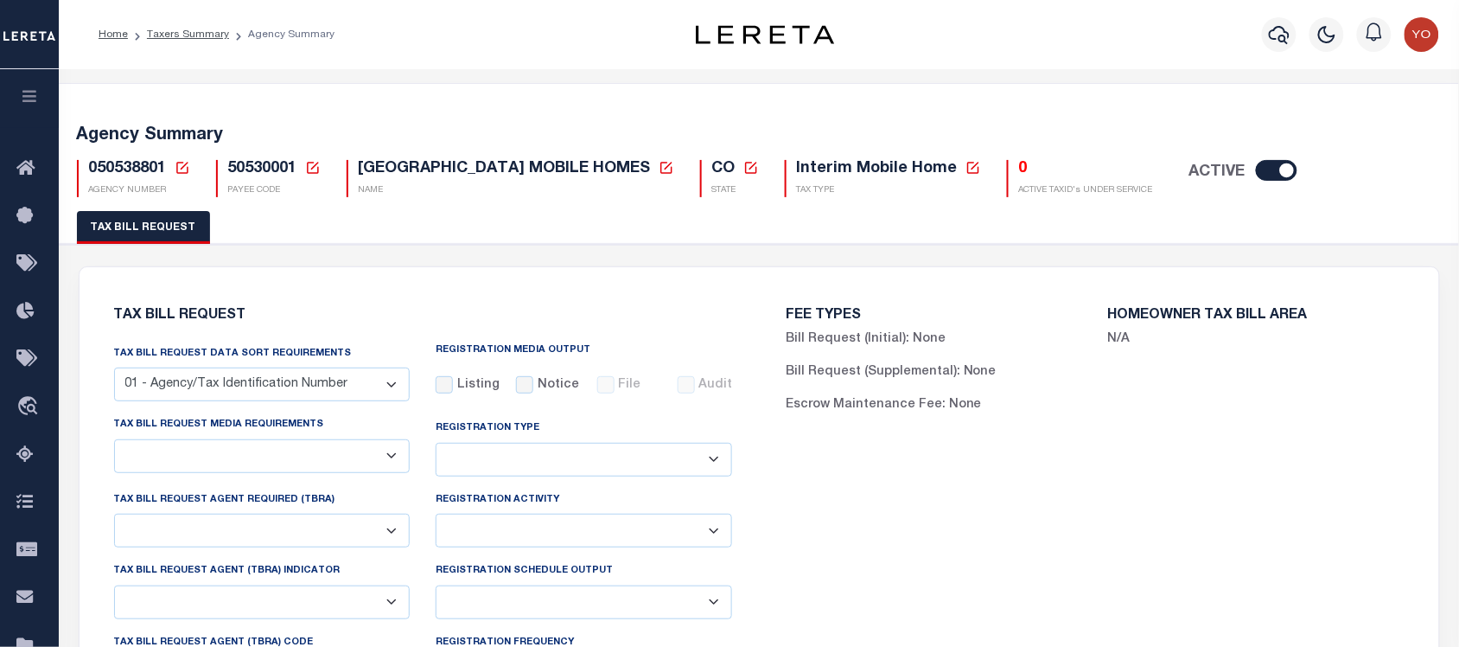
select select "27"
select select "22"
select select "false"
select select "9"
select select "2"
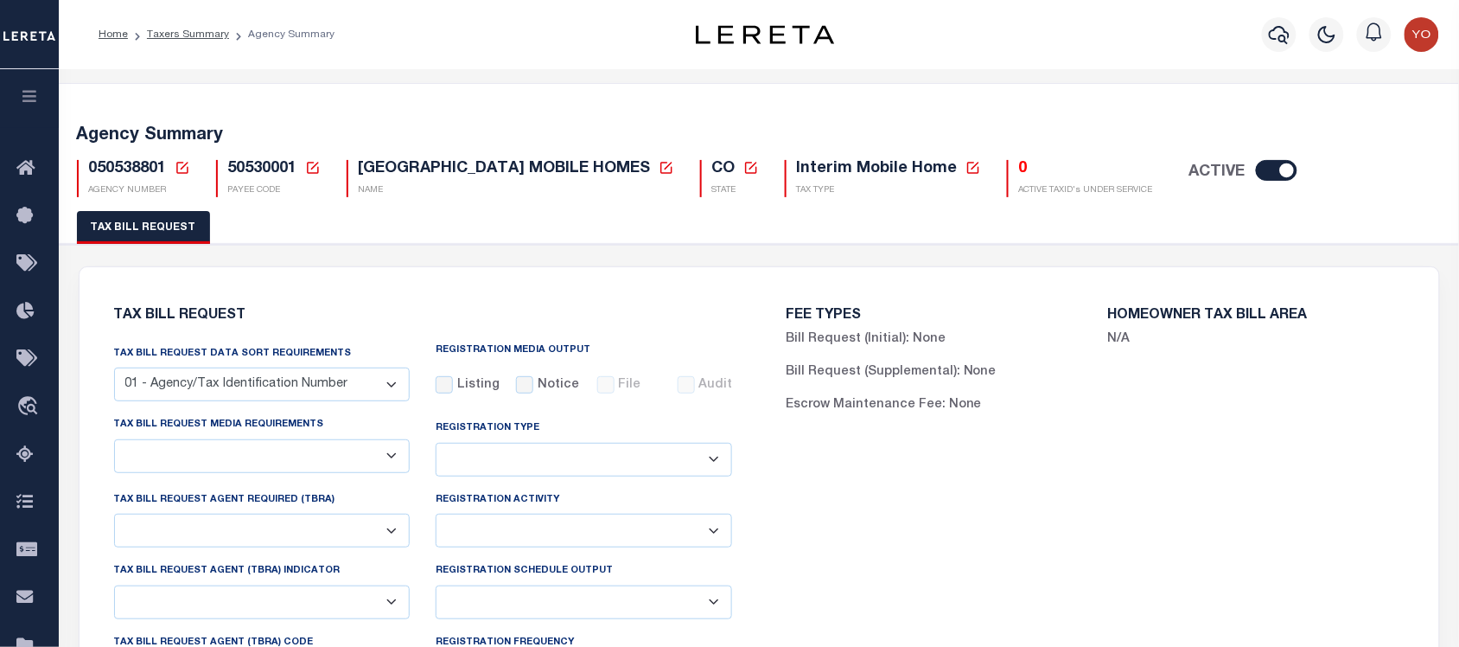
select select
select select "7803021001"
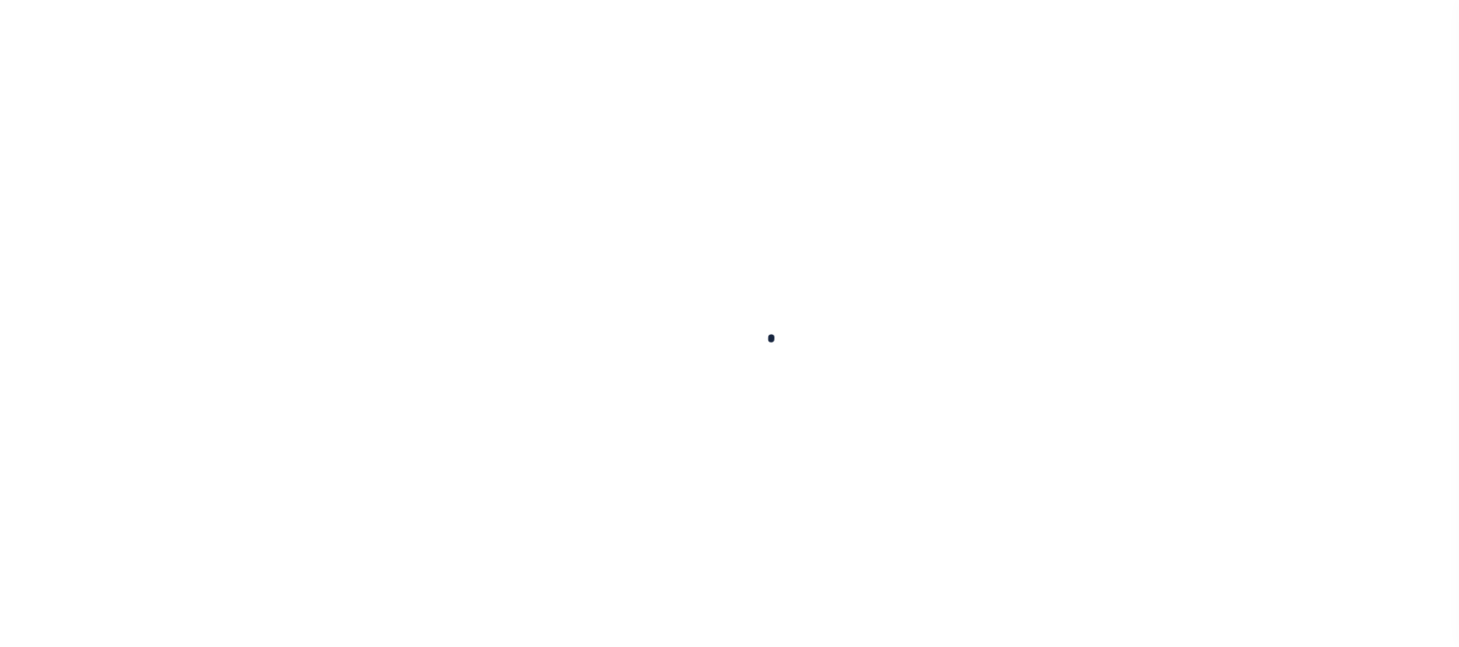
select select
